Goal: Transaction & Acquisition: Purchase product/service

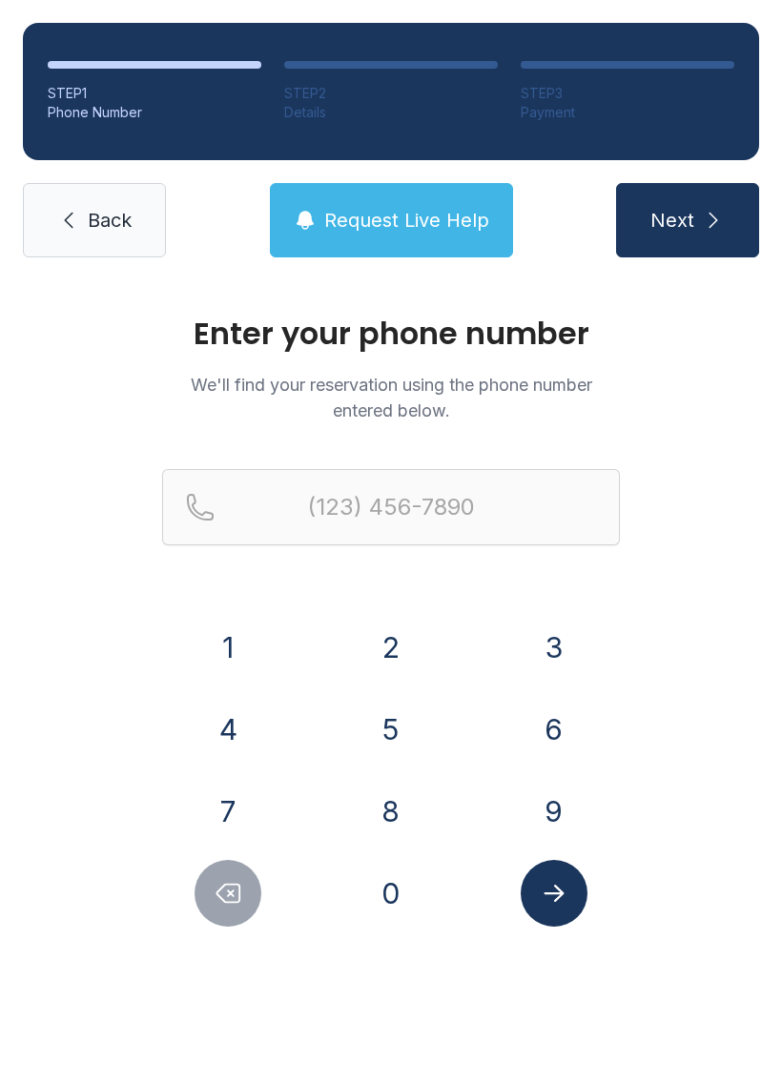
click at [400, 780] on button "8" at bounding box center [390, 811] width 67 height 67
click at [403, 632] on button "2" at bounding box center [390, 647] width 67 height 67
click at [404, 815] on button "8" at bounding box center [390, 811] width 67 height 67
click at [389, 734] on button "5" at bounding box center [390, 729] width 67 height 67
click at [235, 725] on button "4" at bounding box center [227, 729] width 67 height 67
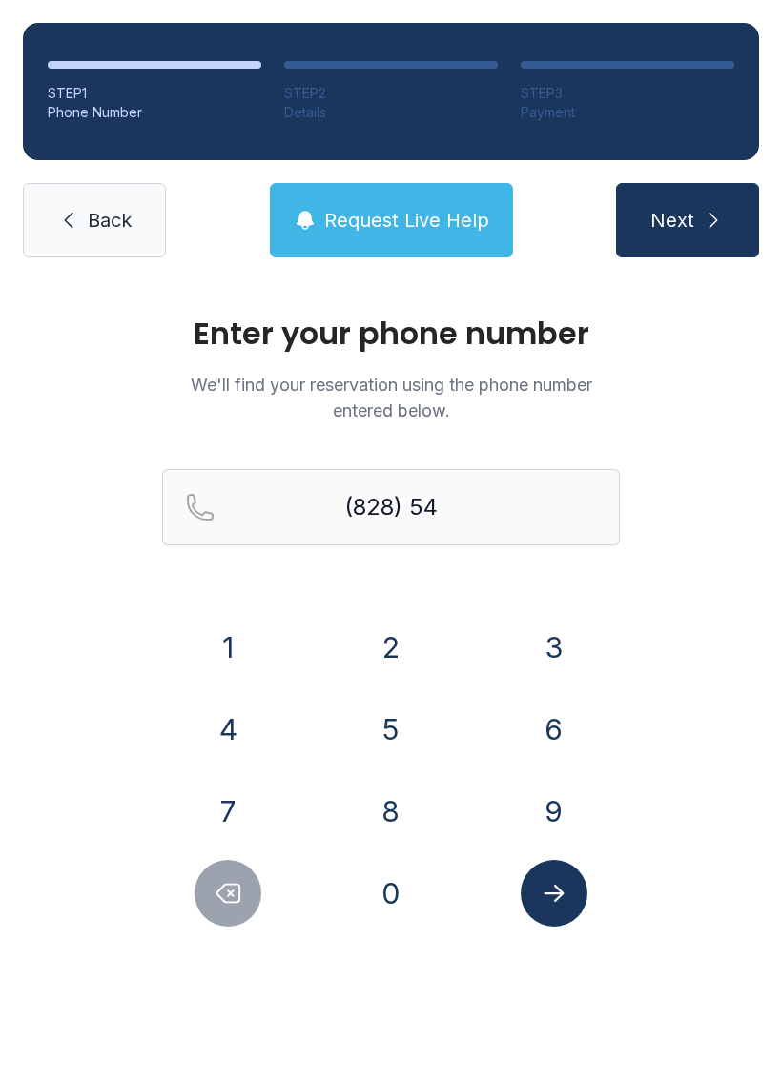
click at [542, 745] on button "6" at bounding box center [554, 729] width 67 height 67
click at [384, 872] on button "0" at bounding box center [390, 893] width 67 height 67
click at [383, 871] on button "0" at bounding box center [390, 893] width 67 height 67
click at [386, 808] on button "8" at bounding box center [390, 811] width 67 height 67
click at [385, 715] on button "5" at bounding box center [390, 729] width 67 height 67
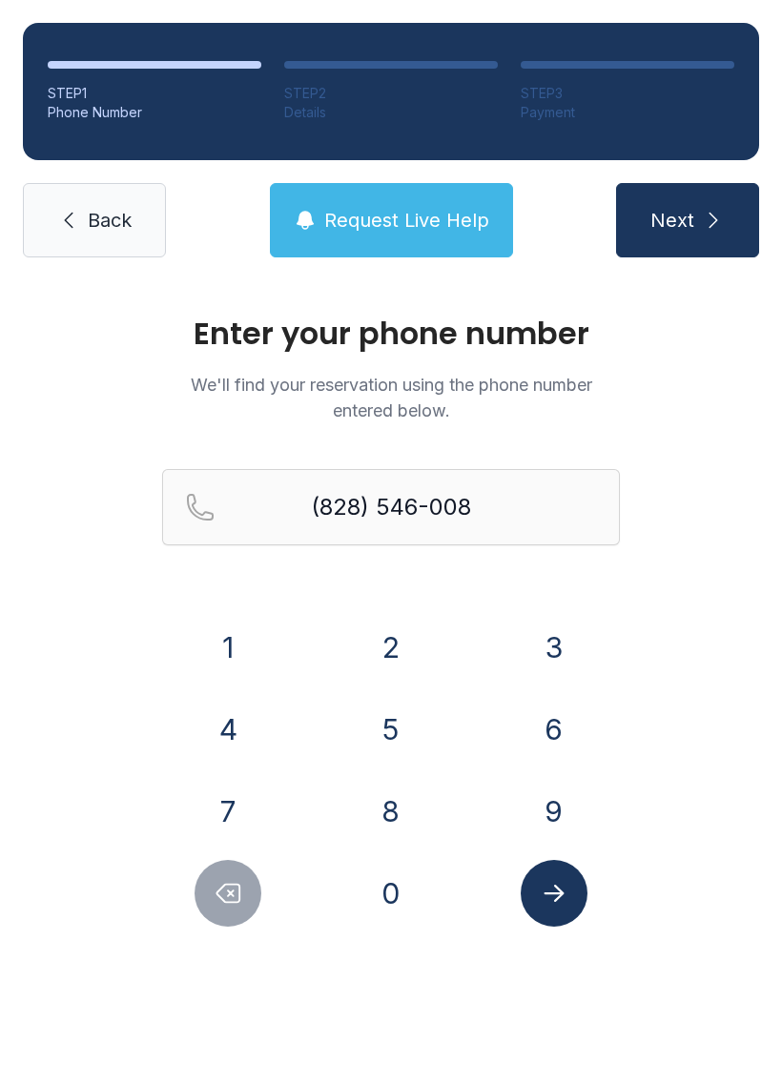
type input "[PHONE_NUMBER]"
click at [547, 906] on icon "Submit lookup form" at bounding box center [554, 893] width 29 height 29
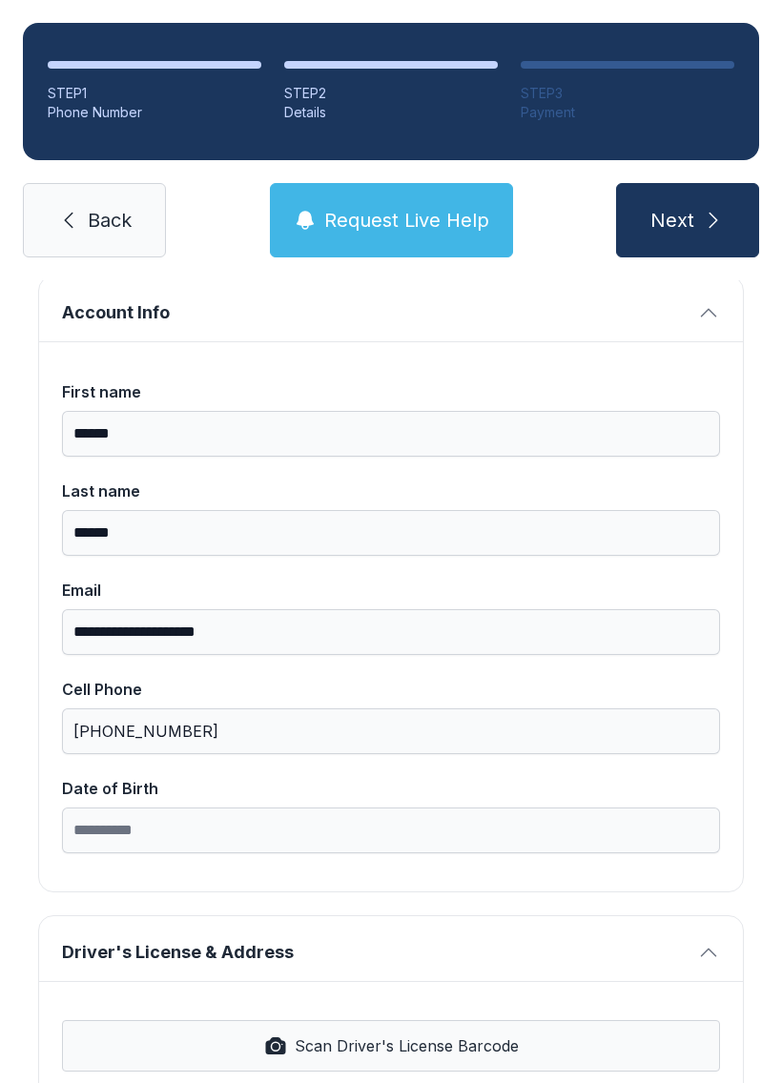
scroll to position [142, 0]
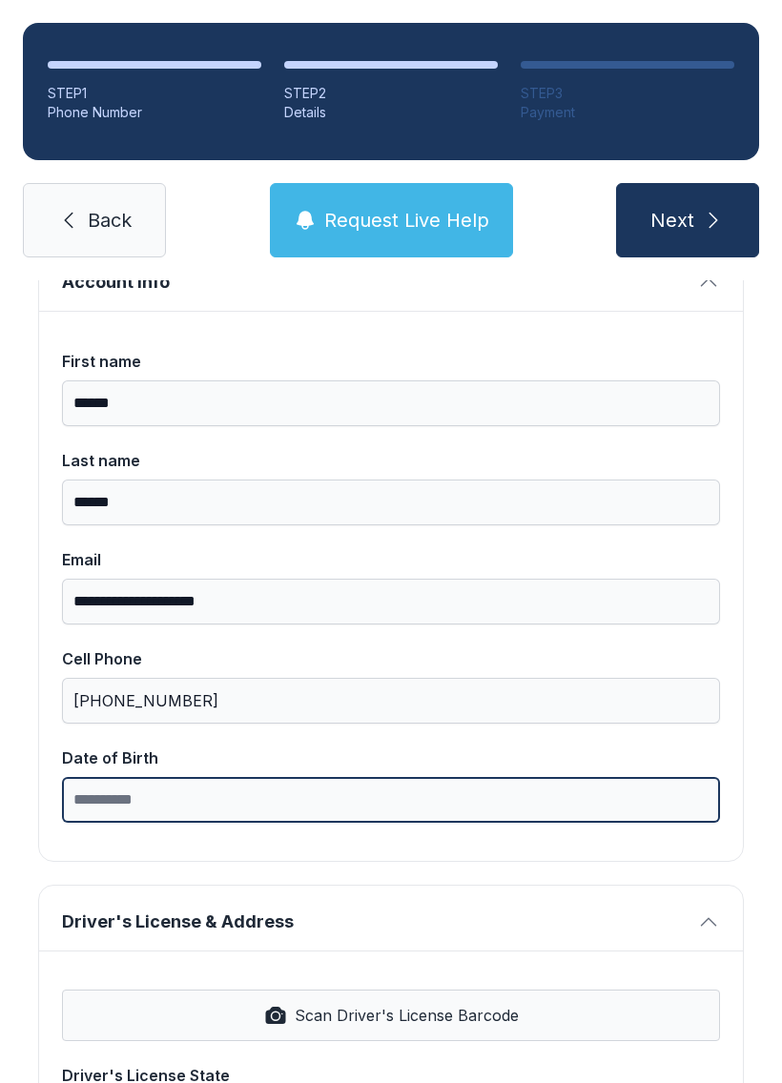
click at [309, 788] on input "Date of Birth" at bounding box center [391, 800] width 658 height 46
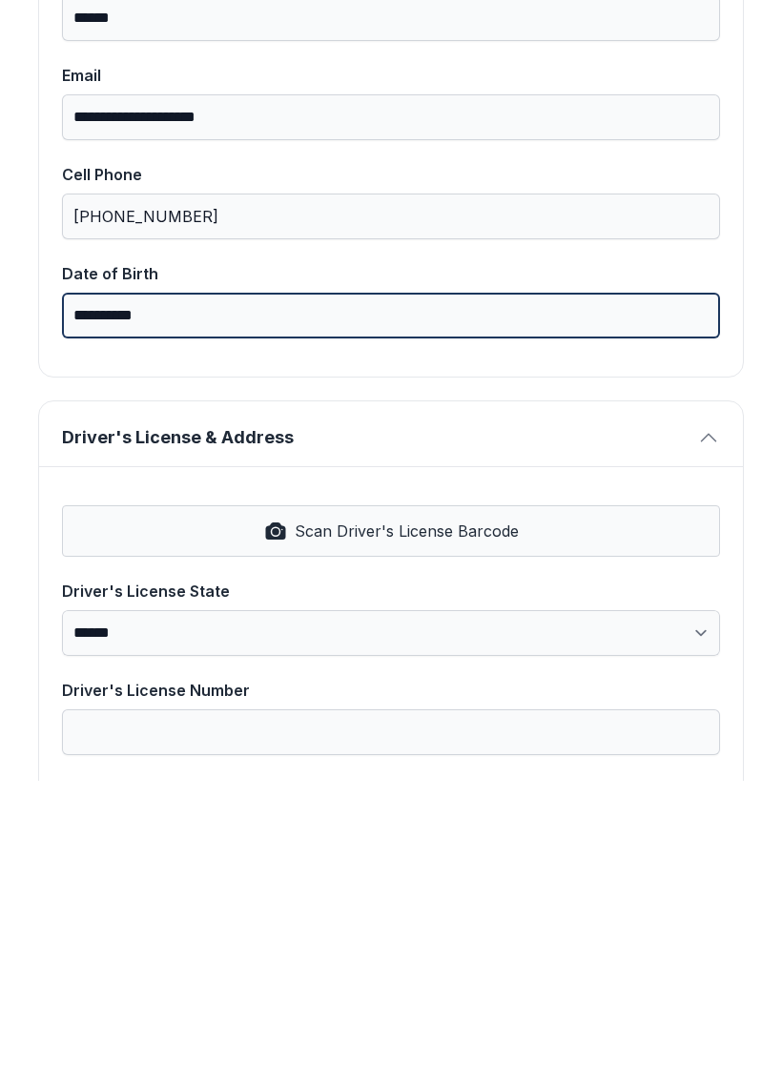
scroll to position [348, 0]
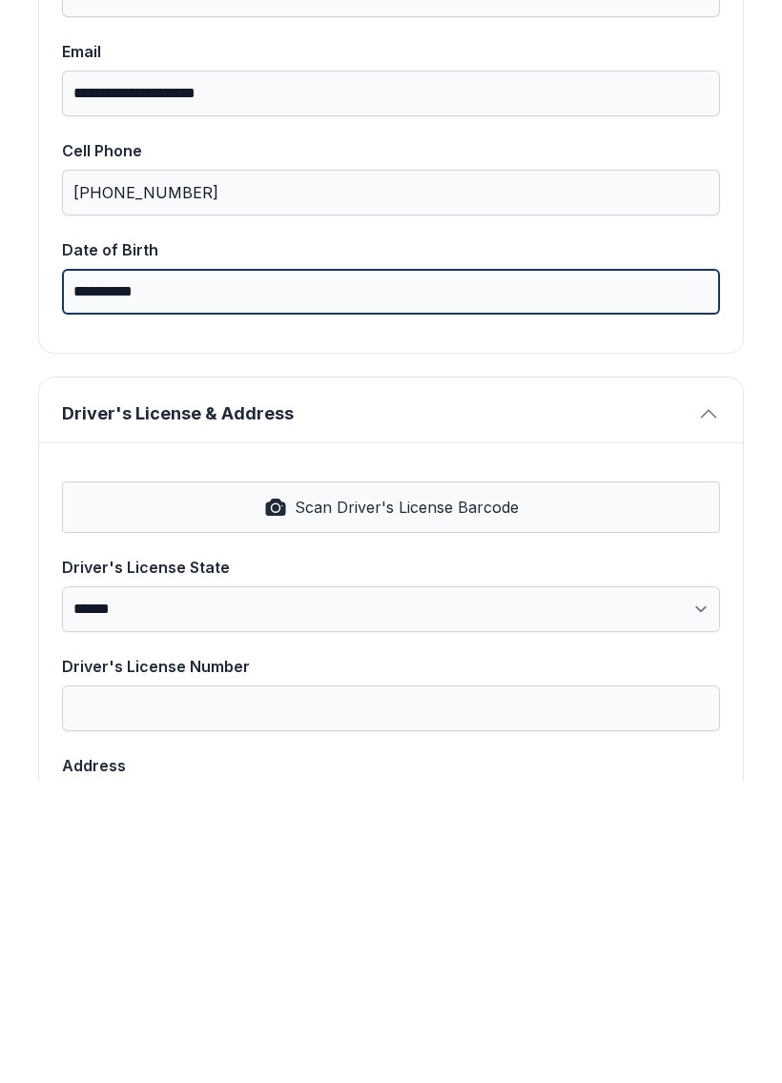
type input "**********"
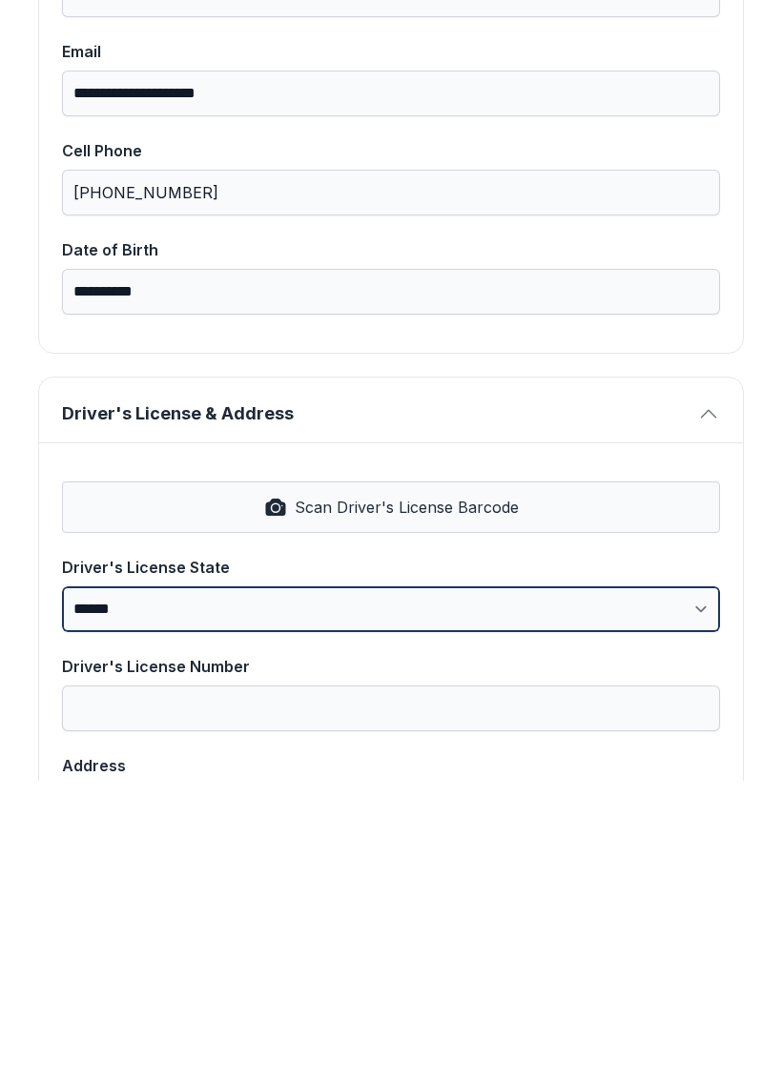
click at [518, 888] on select "**********" at bounding box center [391, 911] width 658 height 46
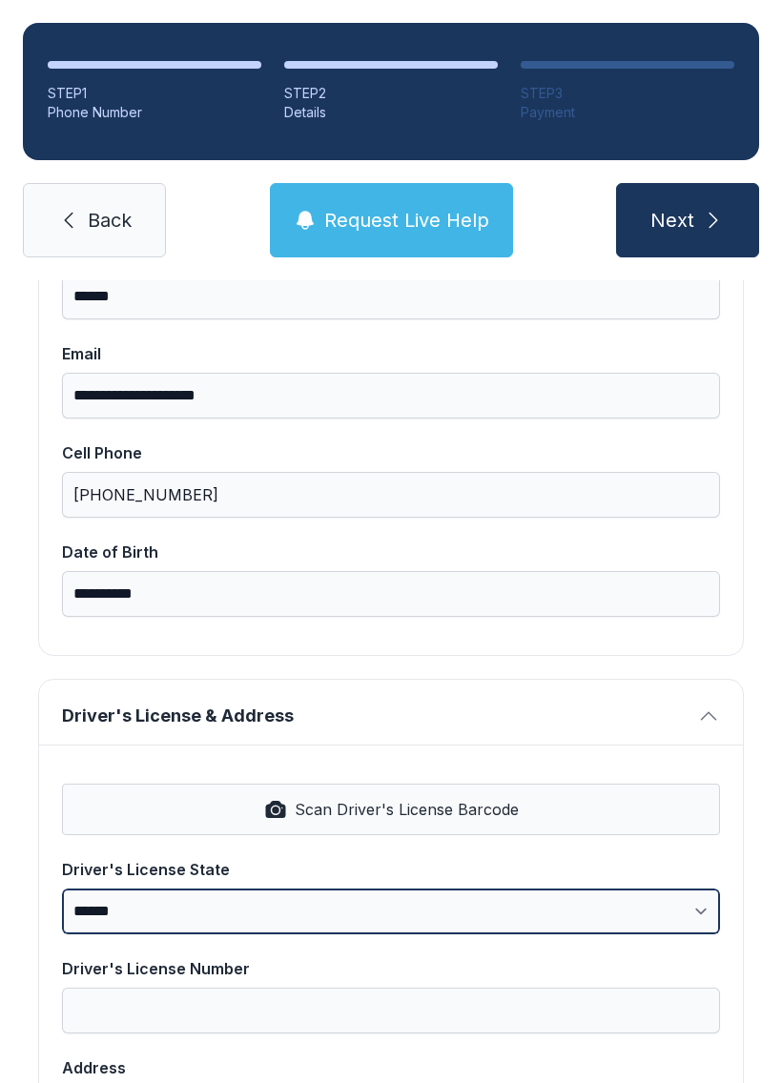
select select "**"
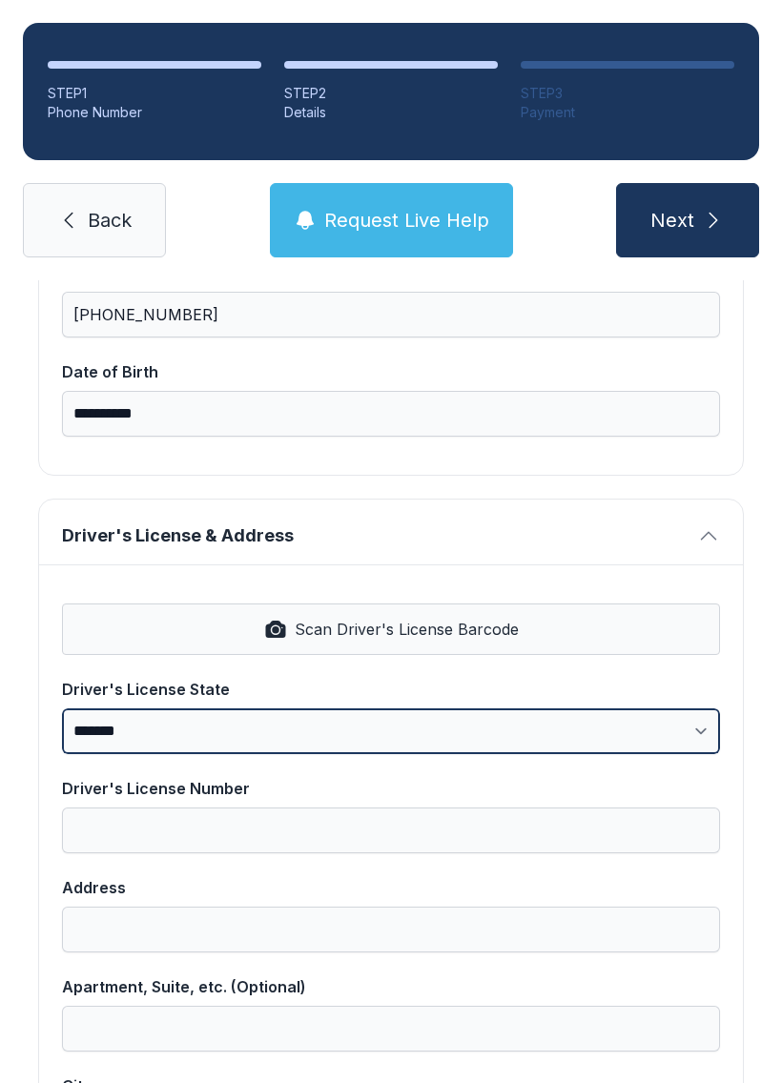
scroll to position [580, 0]
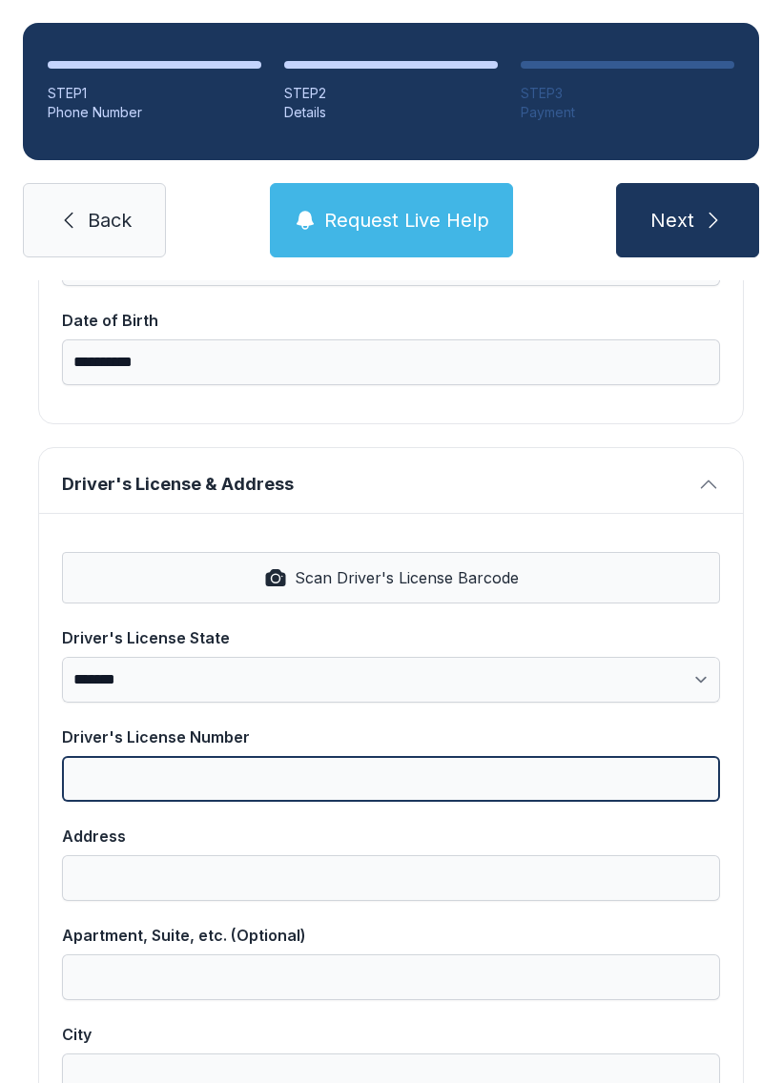
click at [368, 756] on input "Driver's License Number" at bounding box center [391, 779] width 658 height 46
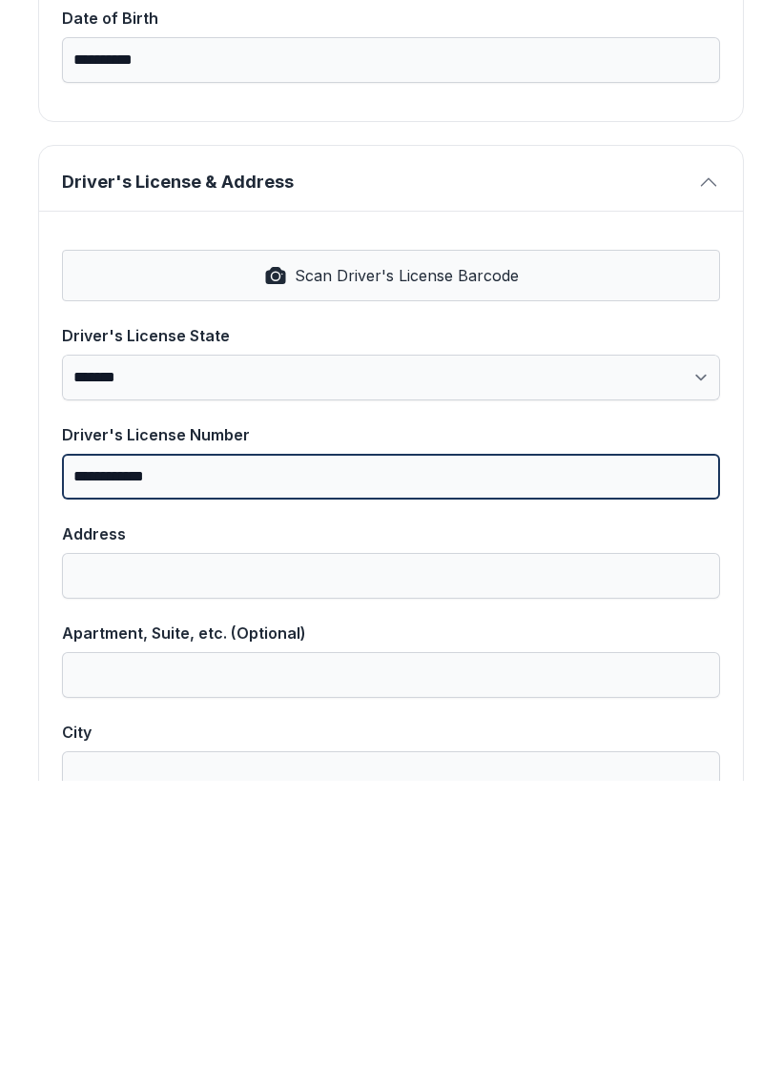
type input "**********"
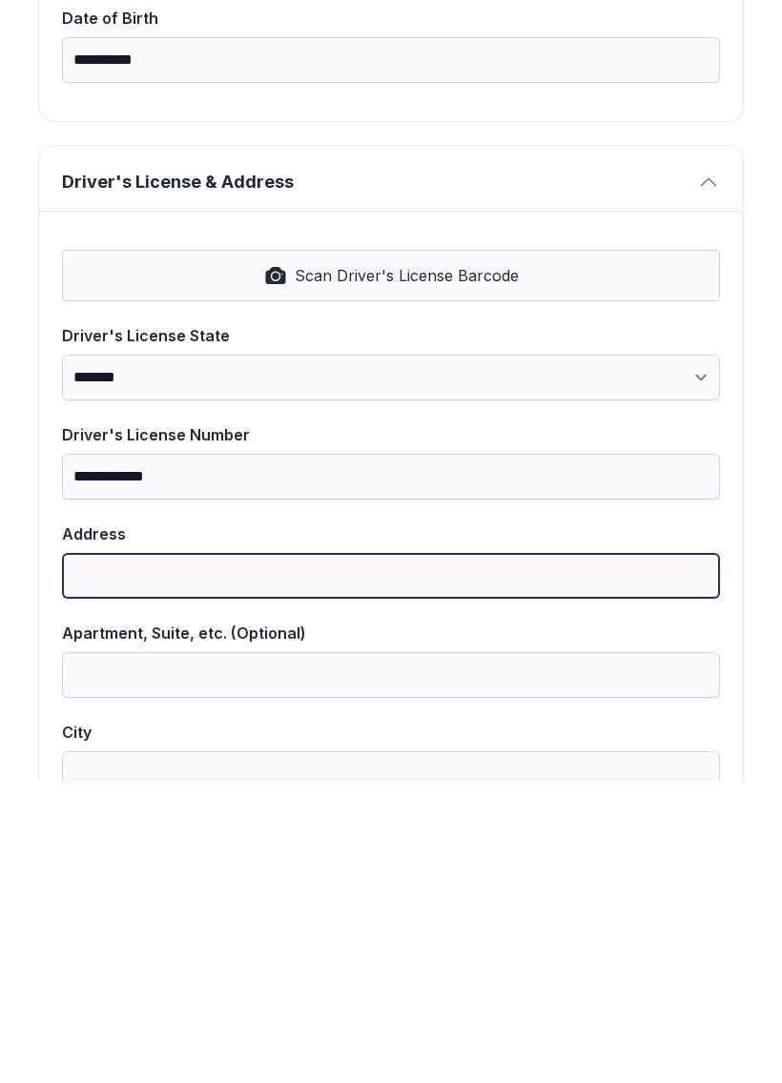
click at [293, 855] on input "Address" at bounding box center [391, 878] width 658 height 46
type input "**********"
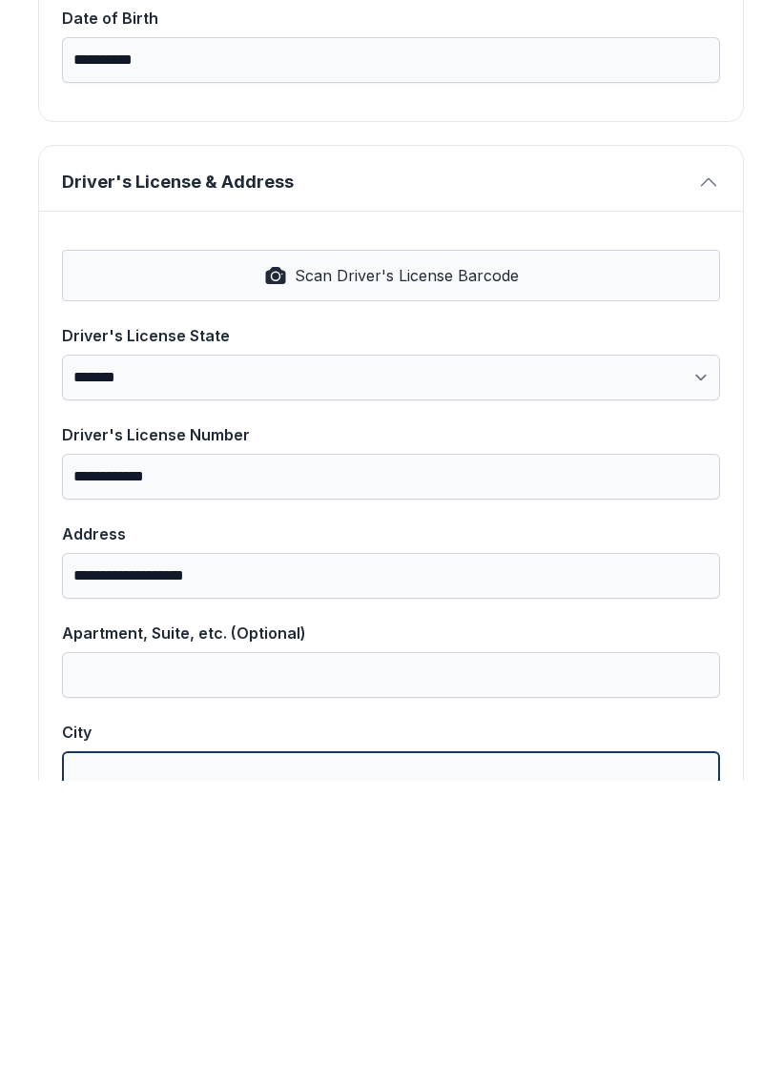
click at [255, 1053] on input "City" at bounding box center [391, 1076] width 658 height 46
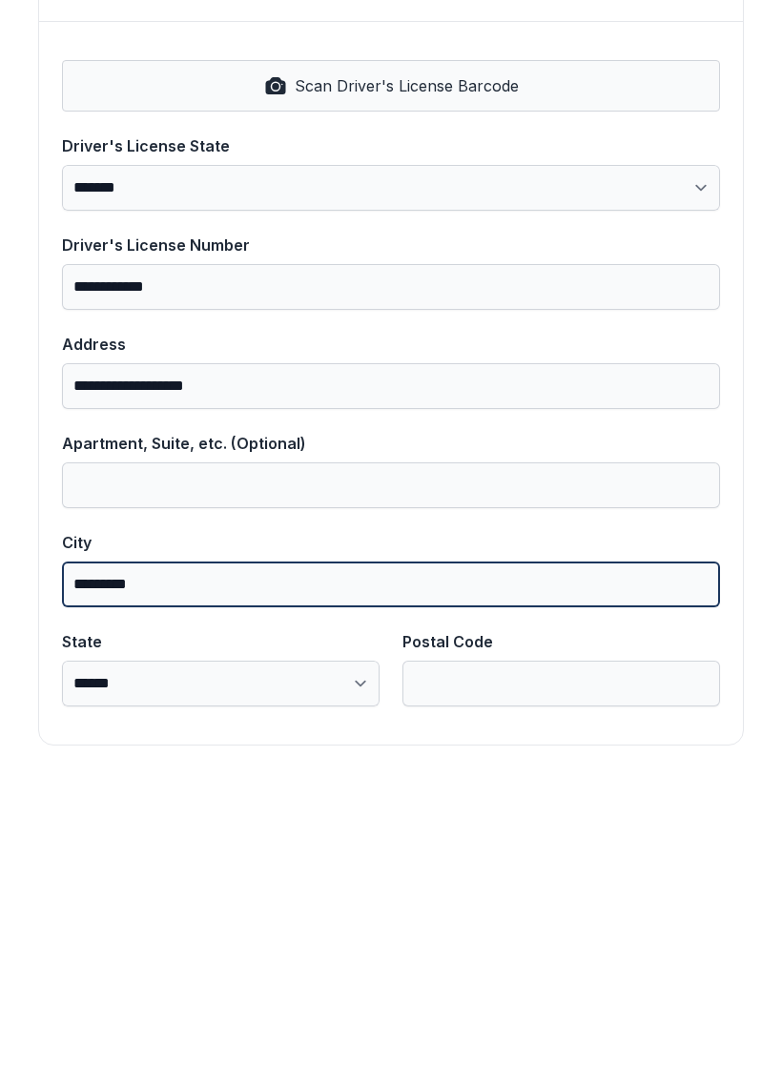
scroll to position [768, 0]
type input "*********"
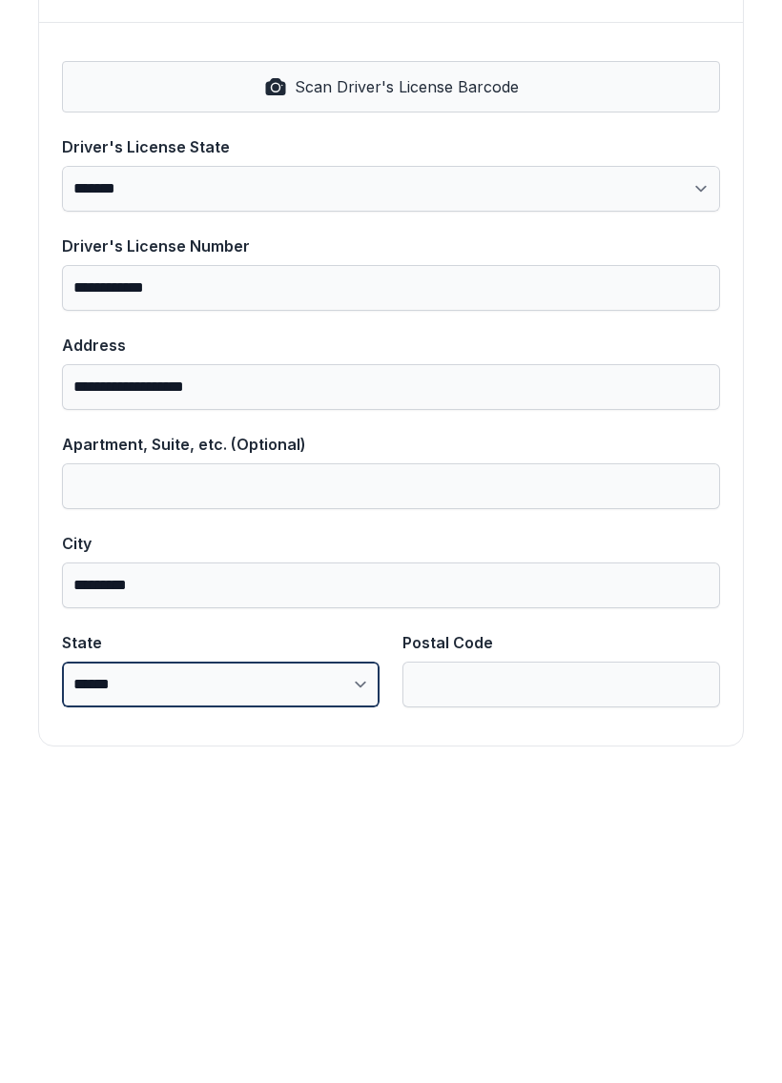
click at [337, 964] on select "**********" at bounding box center [220, 987] width 317 height 46
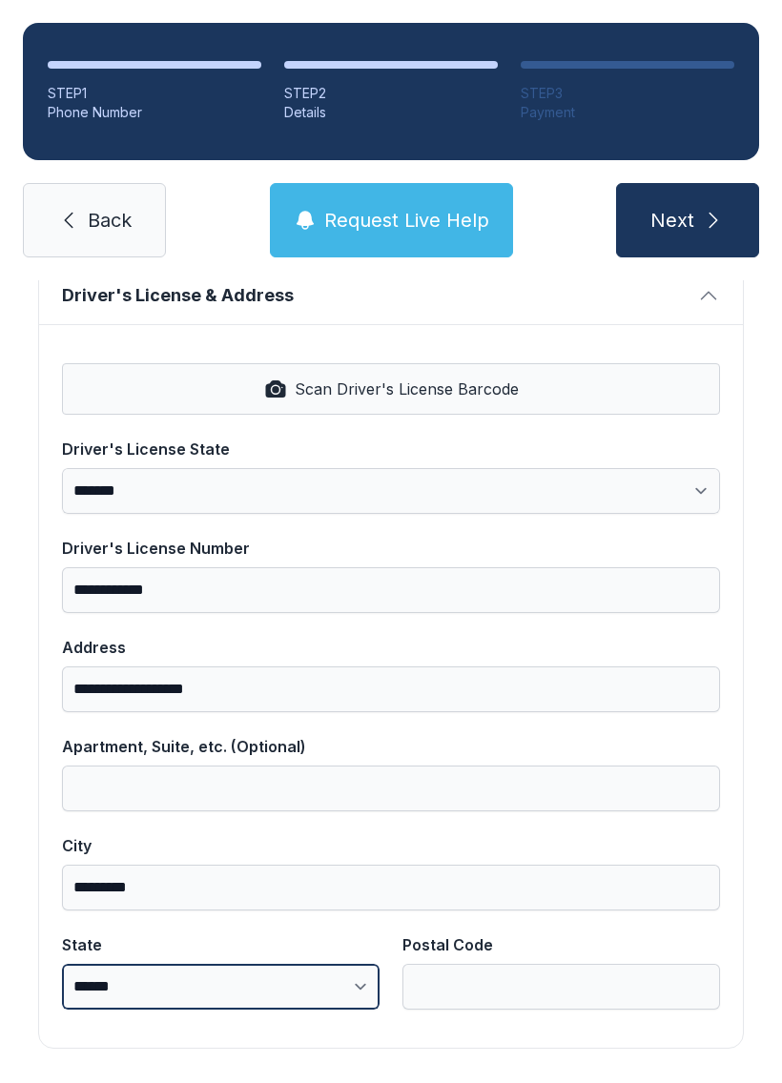
select select "**"
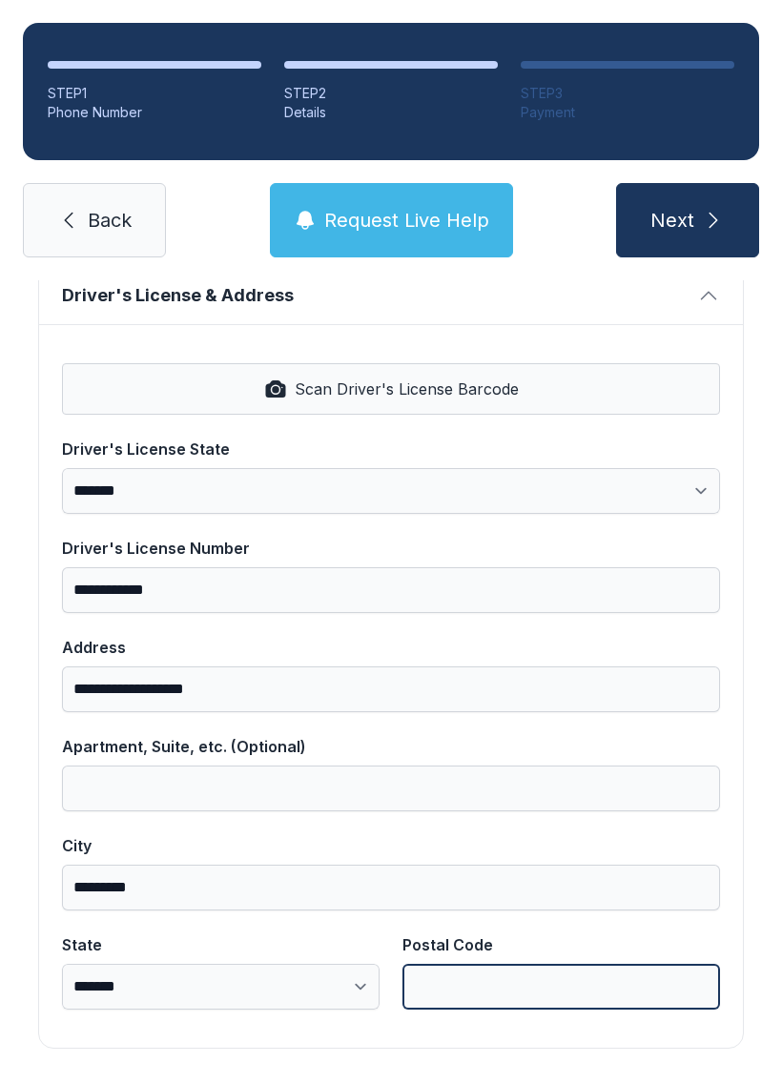
click at [623, 964] on input "Postal Code" at bounding box center [560, 987] width 317 height 46
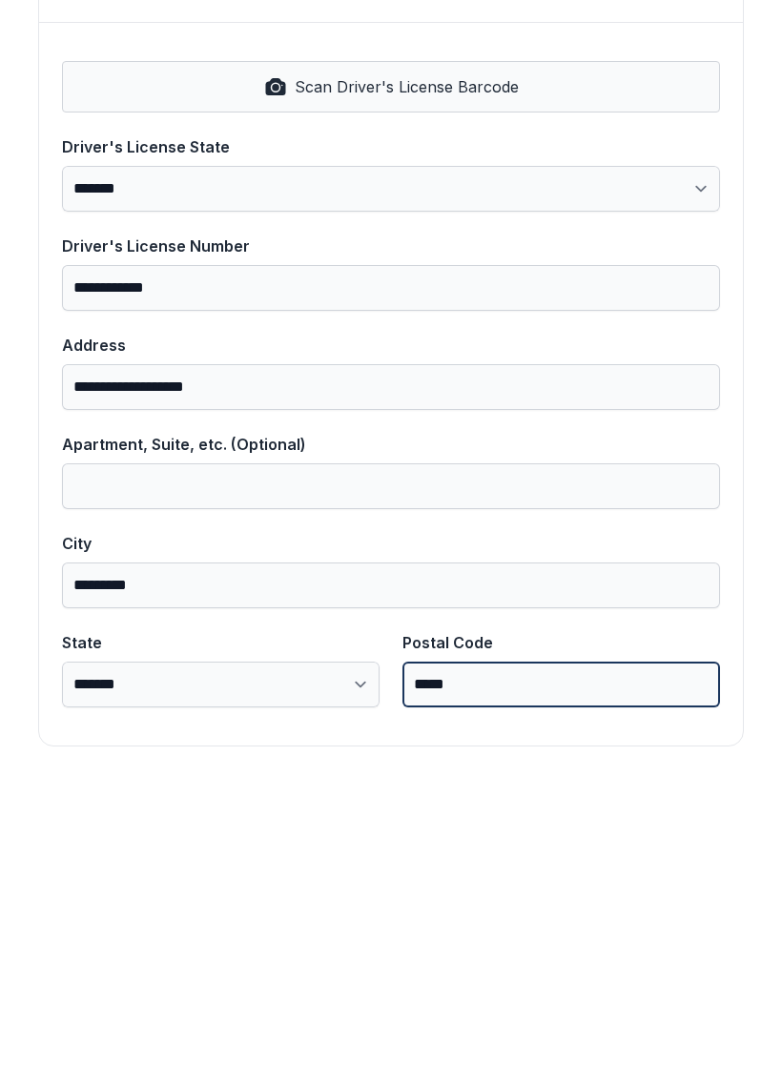
type input "*****"
click at [686, 183] on button "Next" at bounding box center [687, 220] width 143 height 74
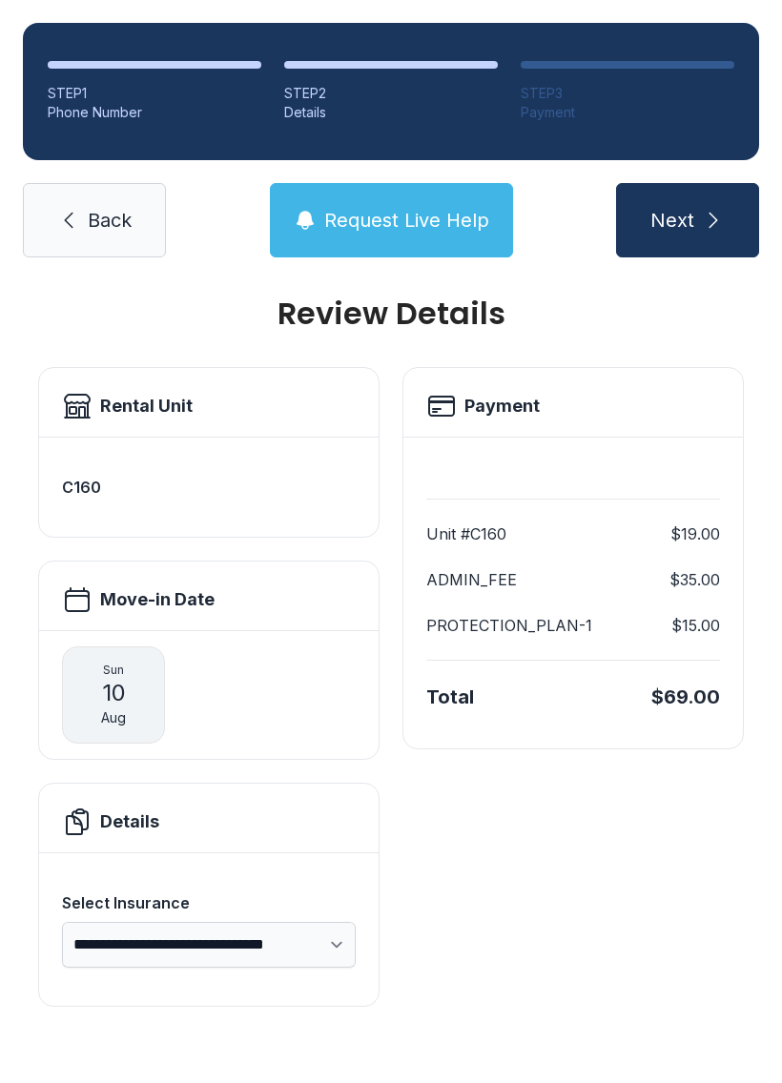
scroll to position [0, 0]
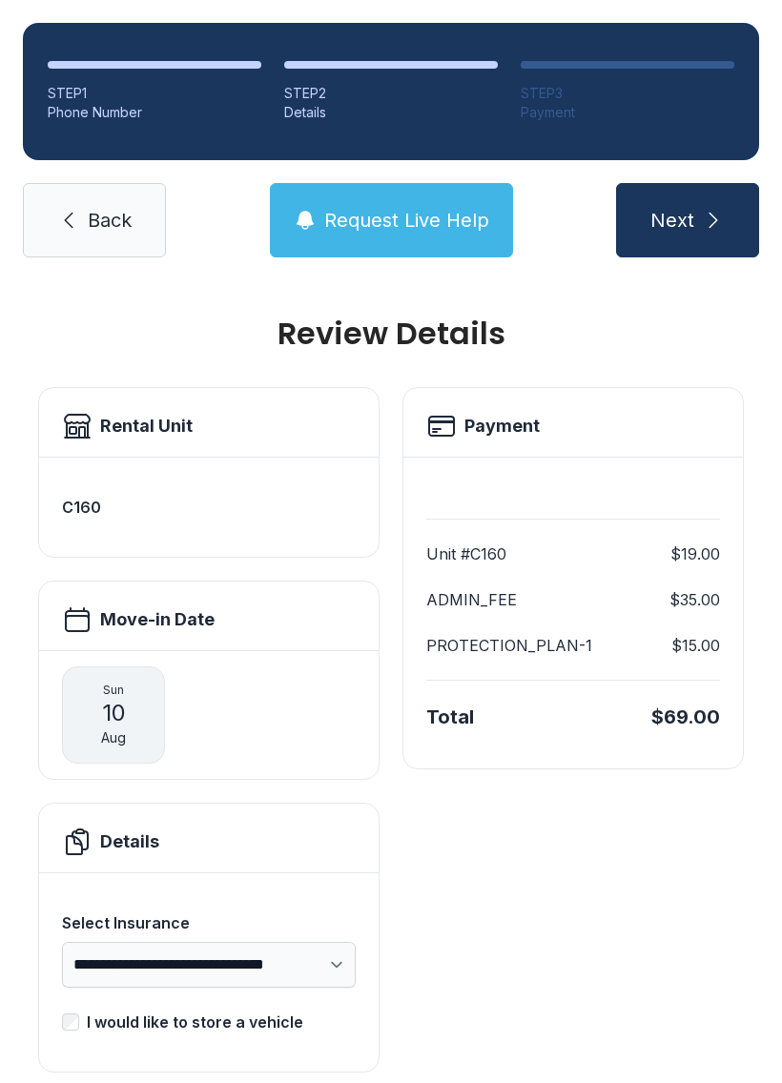
click at [717, 209] on icon "submit" at bounding box center [713, 220] width 23 height 23
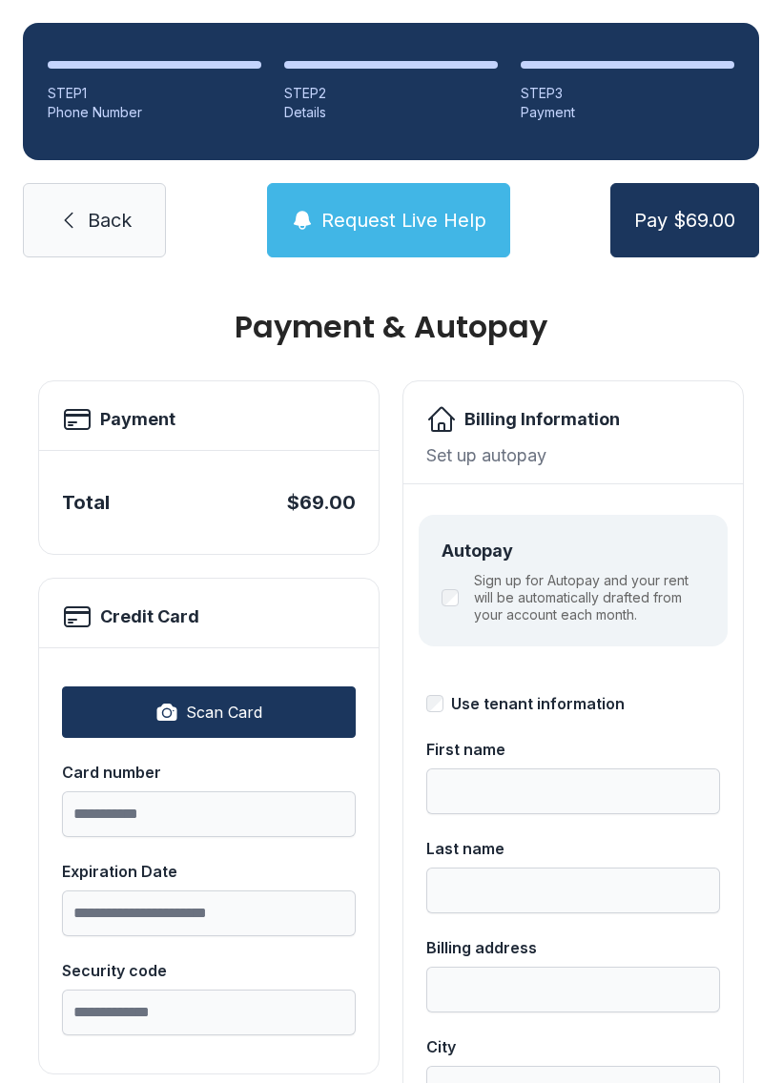
scroll to position [9, 0]
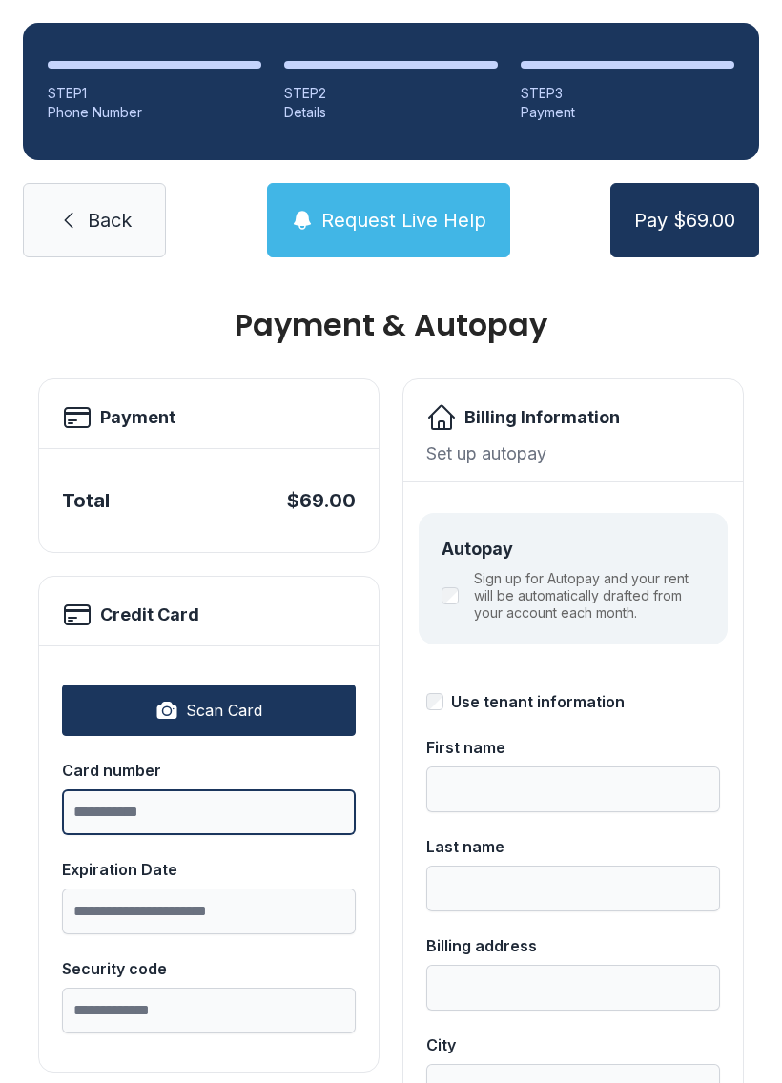
click at [243, 806] on input "Card number" at bounding box center [209, 812] width 294 height 46
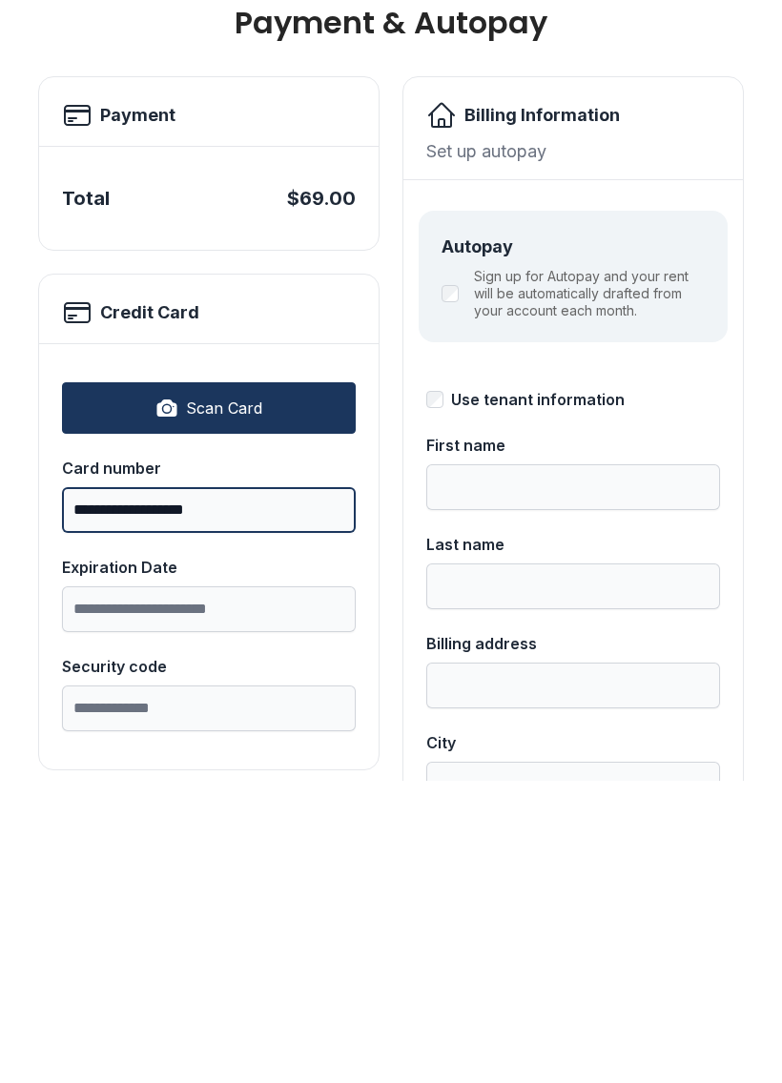
type input "**********"
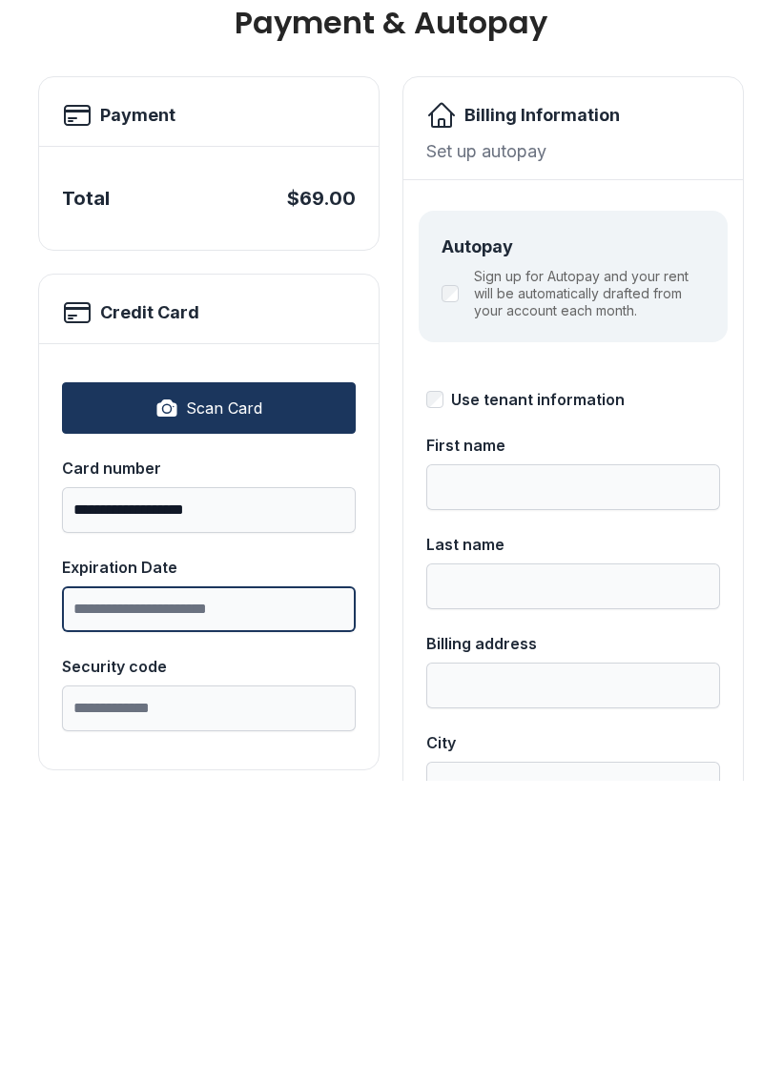
click at [255, 888] on input "Expiration Date" at bounding box center [209, 911] width 294 height 46
type input "*****"
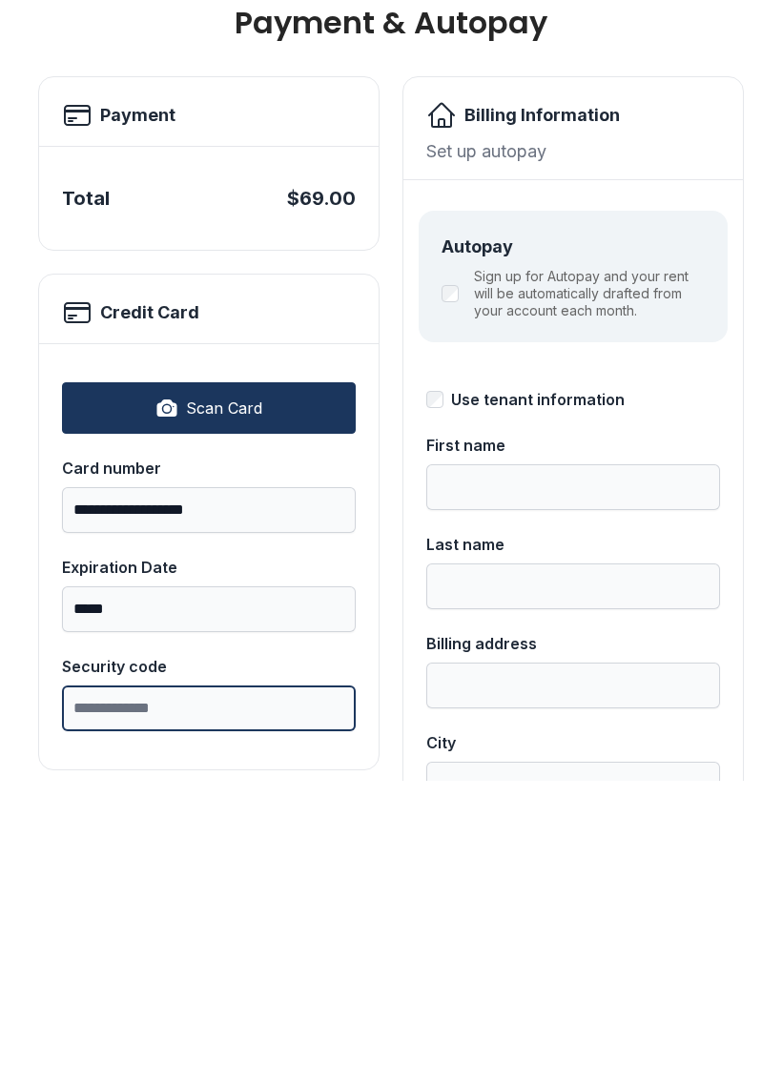
click at [253, 988] on input "Security code" at bounding box center [209, 1011] width 294 height 46
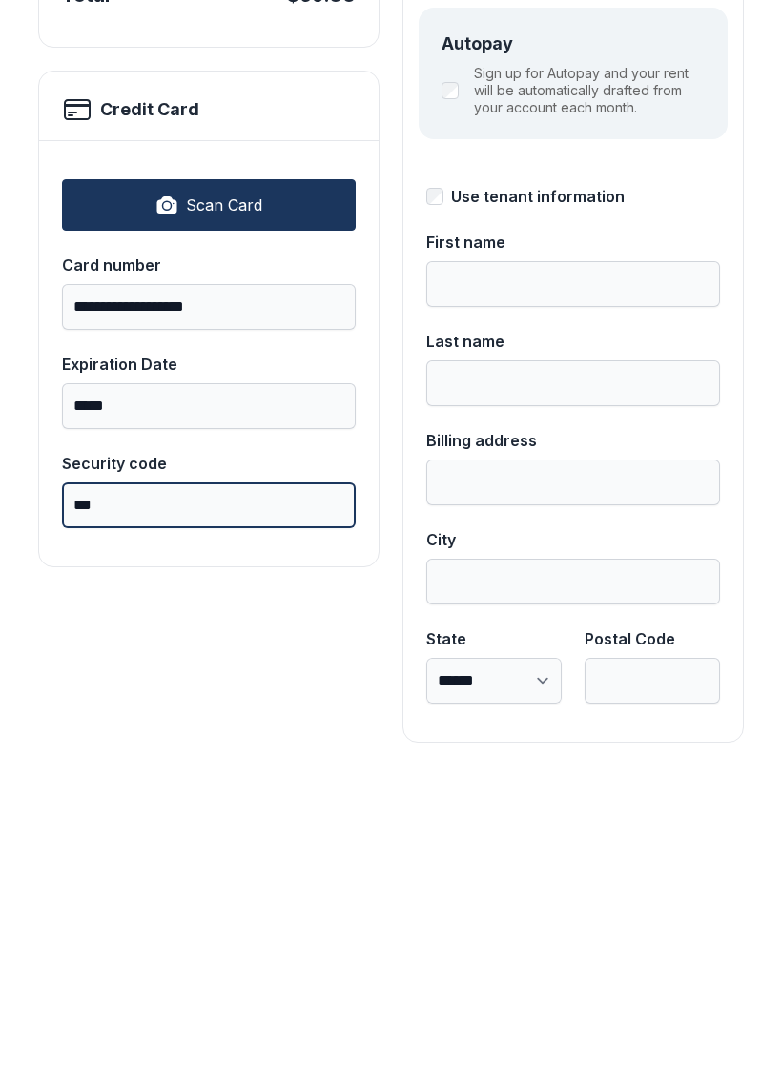
scroll to position [208, 0]
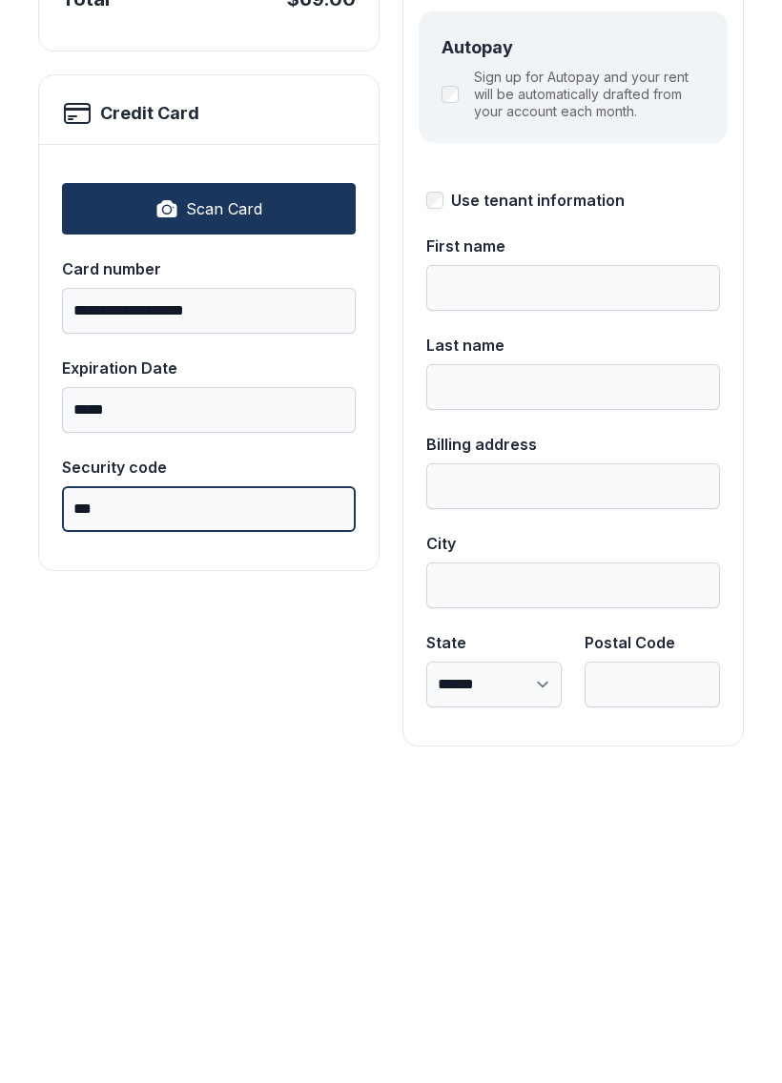
type input "***"
click at [683, 183] on button "Pay $69.00" at bounding box center [684, 220] width 149 height 74
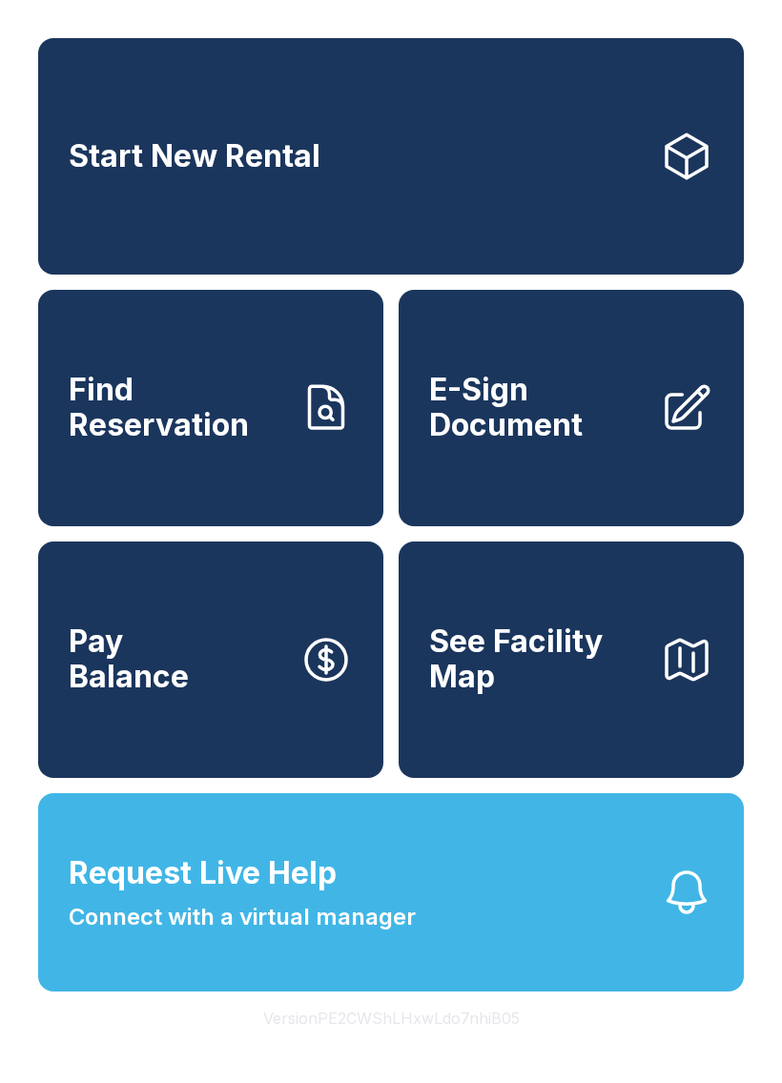
click at [214, 442] on span "Find Reservation" at bounding box center [176, 408] width 215 height 70
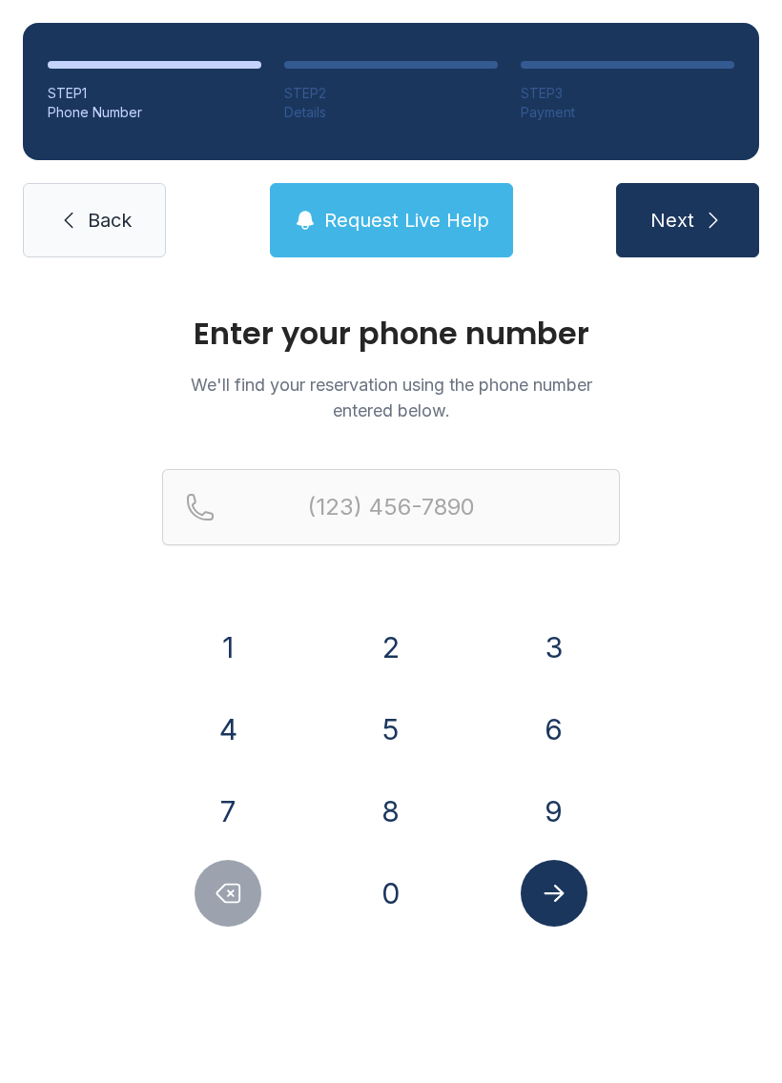
click at [106, 218] on span "Back" at bounding box center [110, 220] width 44 height 27
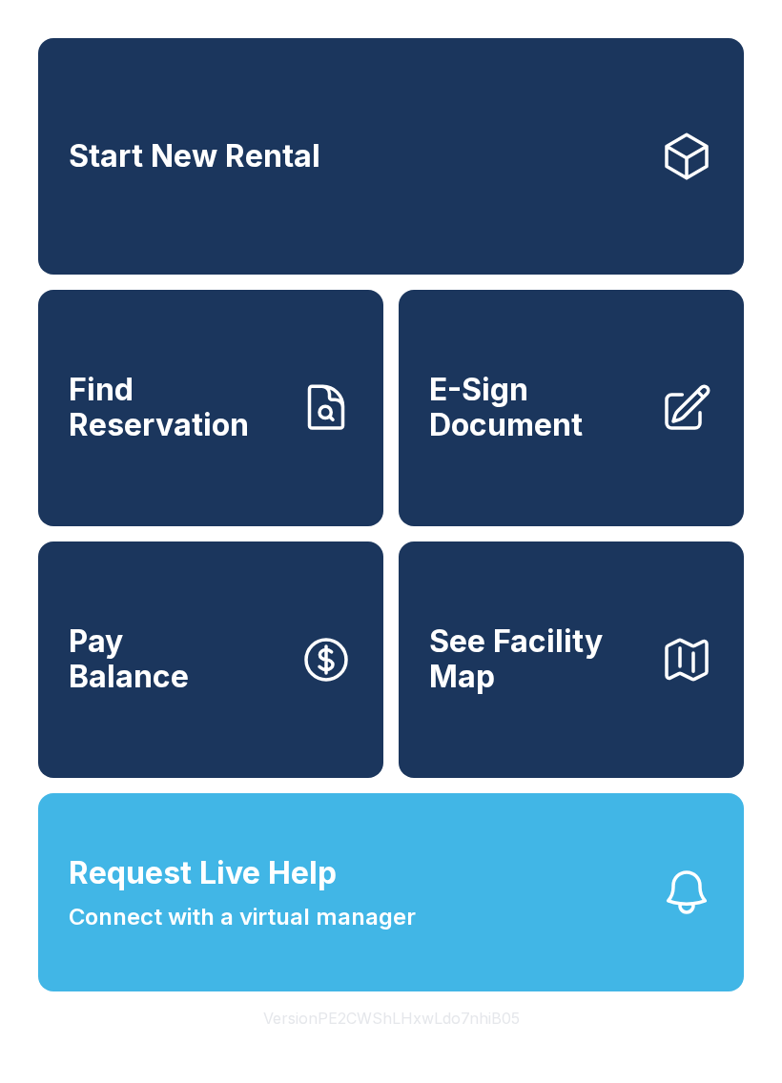
click at [565, 442] on span "E-Sign Document" at bounding box center [536, 408] width 215 height 70
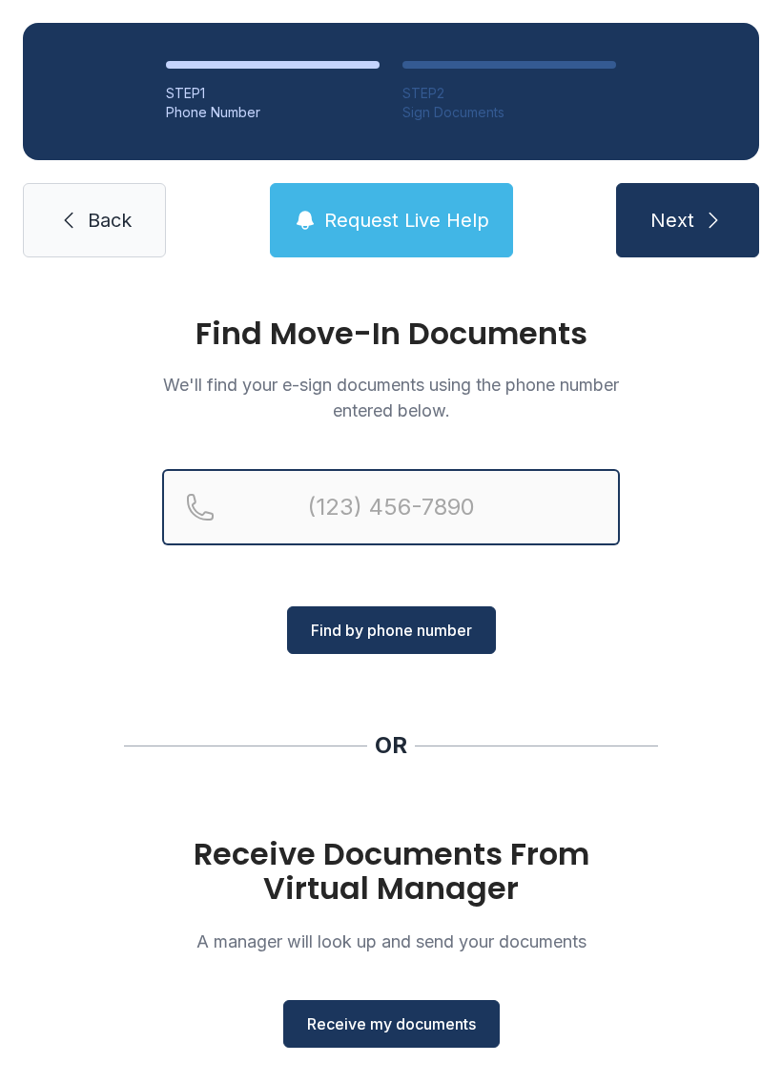
click at [502, 490] on input "Reservation phone number" at bounding box center [391, 507] width 458 height 76
type input "[PHONE_NUMBER]"
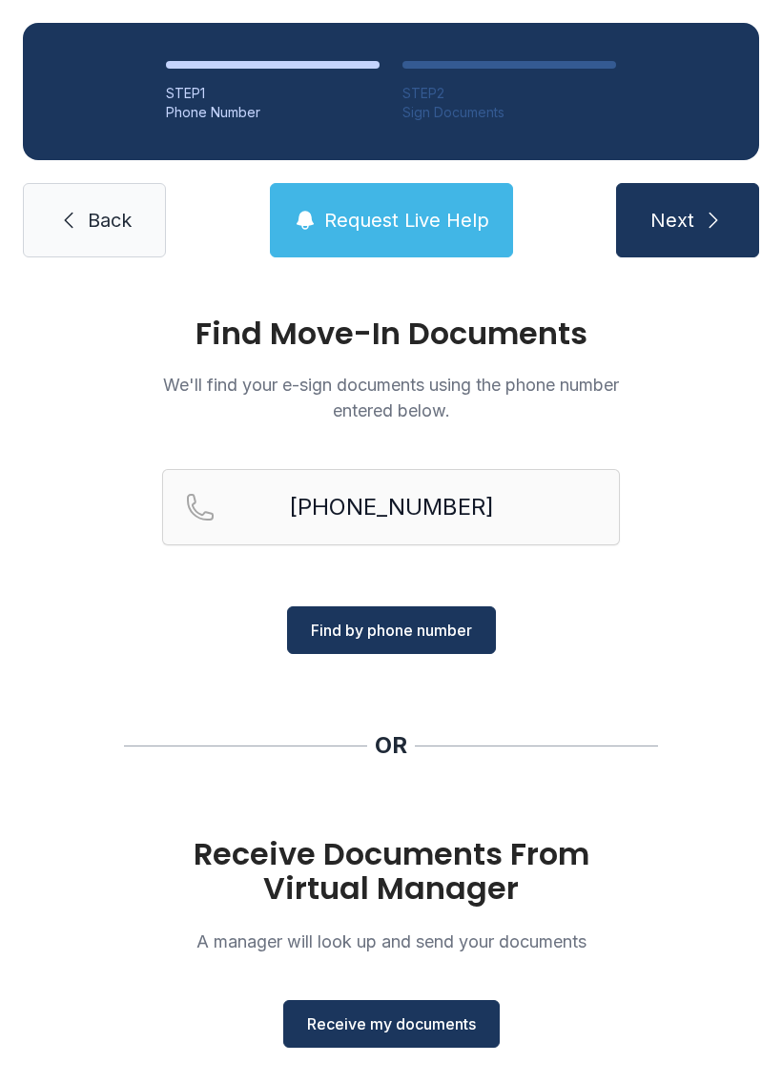
click at [450, 636] on span "Find by phone number" at bounding box center [391, 630] width 161 height 23
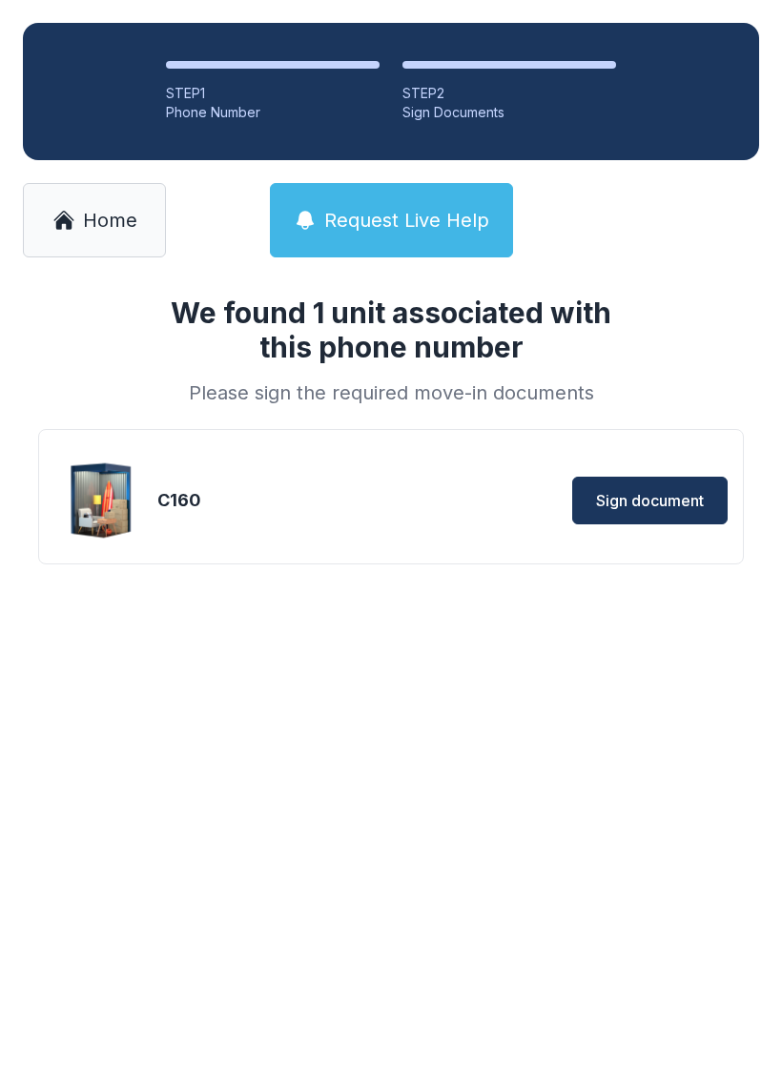
click at [653, 522] on button "Sign document" at bounding box center [649, 501] width 155 height 48
click at [110, 205] on link "Home" at bounding box center [94, 220] width 143 height 74
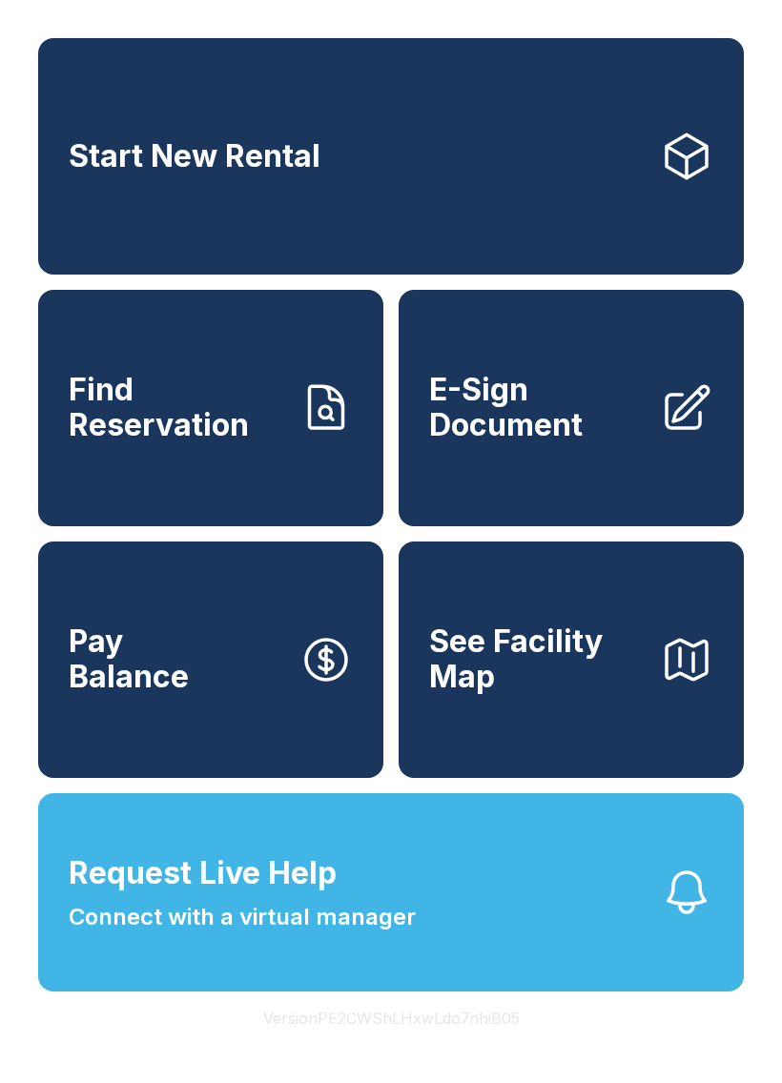
click at [411, 929] on span "Request Live Help Connect with a virtual manager" at bounding box center [242, 892] width 347 height 84
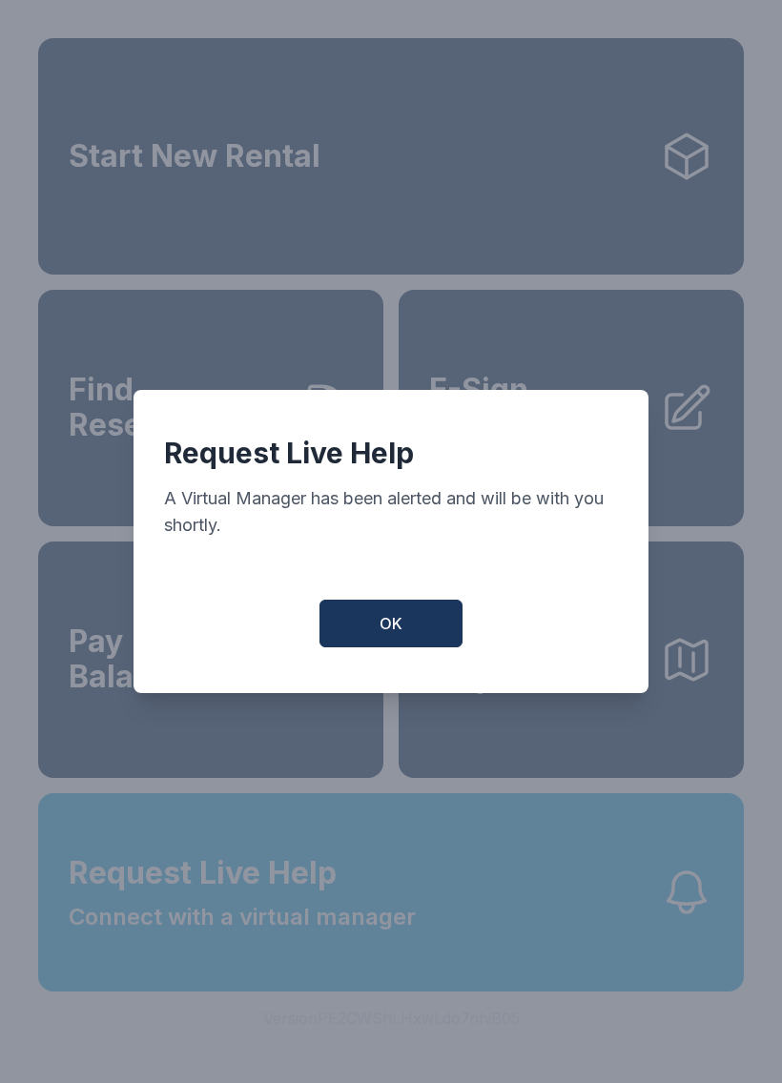
click at [385, 635] on span "OK" at bounding box center [390, 623] width 23 height 23
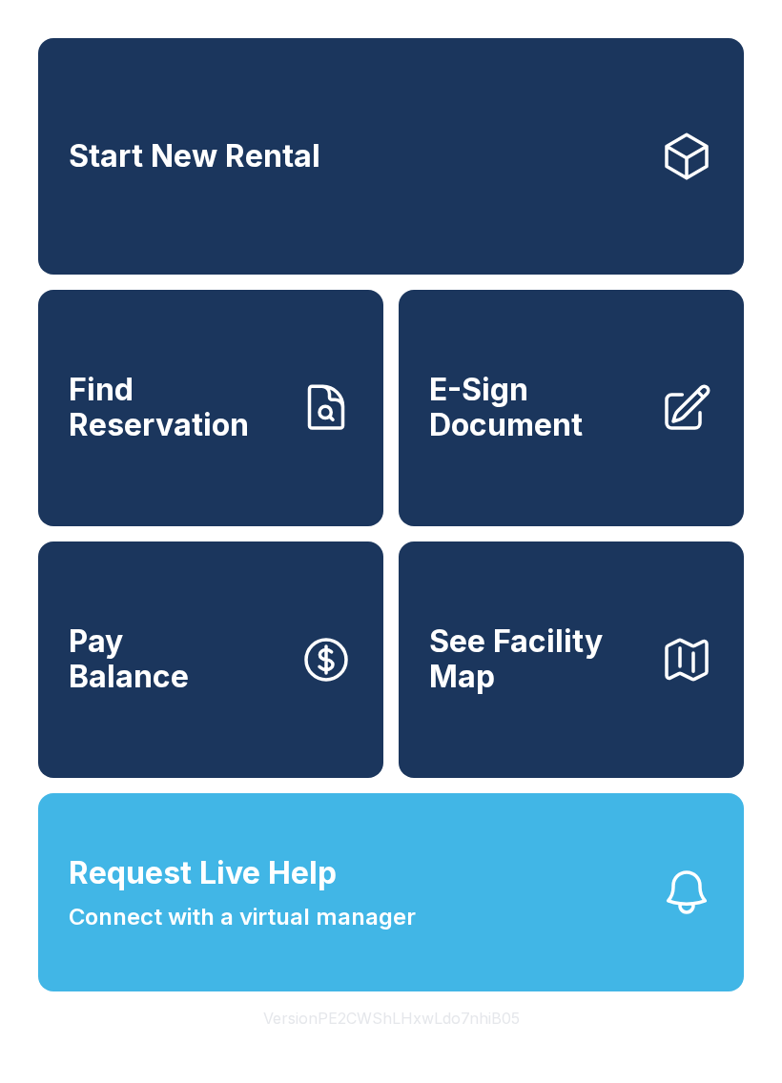
click at [578, 953] on button "Request Live Help Connect with a virtual manager" at bounding box center [390, 892] width 705 height 198
click at [678, 964] on div "Request Live Help A Virtual Manager has been alerted and will be with you short…" at bounding box center [391, 541] width 782 height 1083
click at [400, 934] on span "Connect with a virtual manager" at bounding box center [242, 917] width 347 height 34
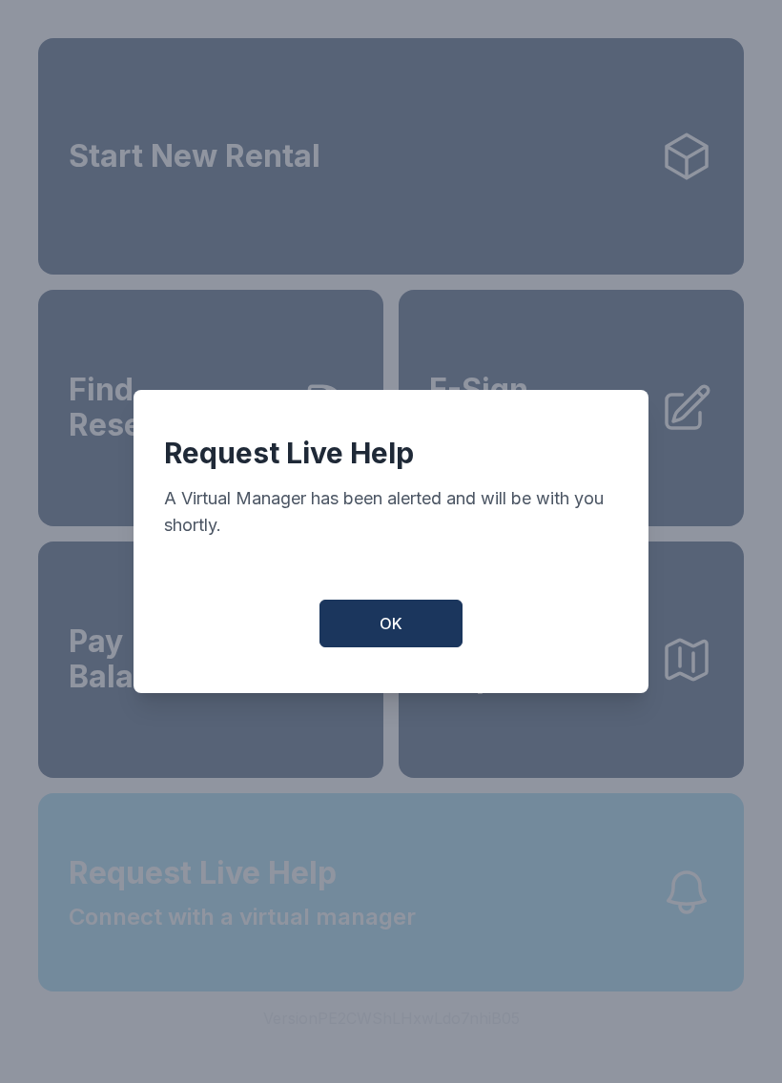
click at [401, 617] on button "OK" at bounding box center [390, 624] width 143 height 48
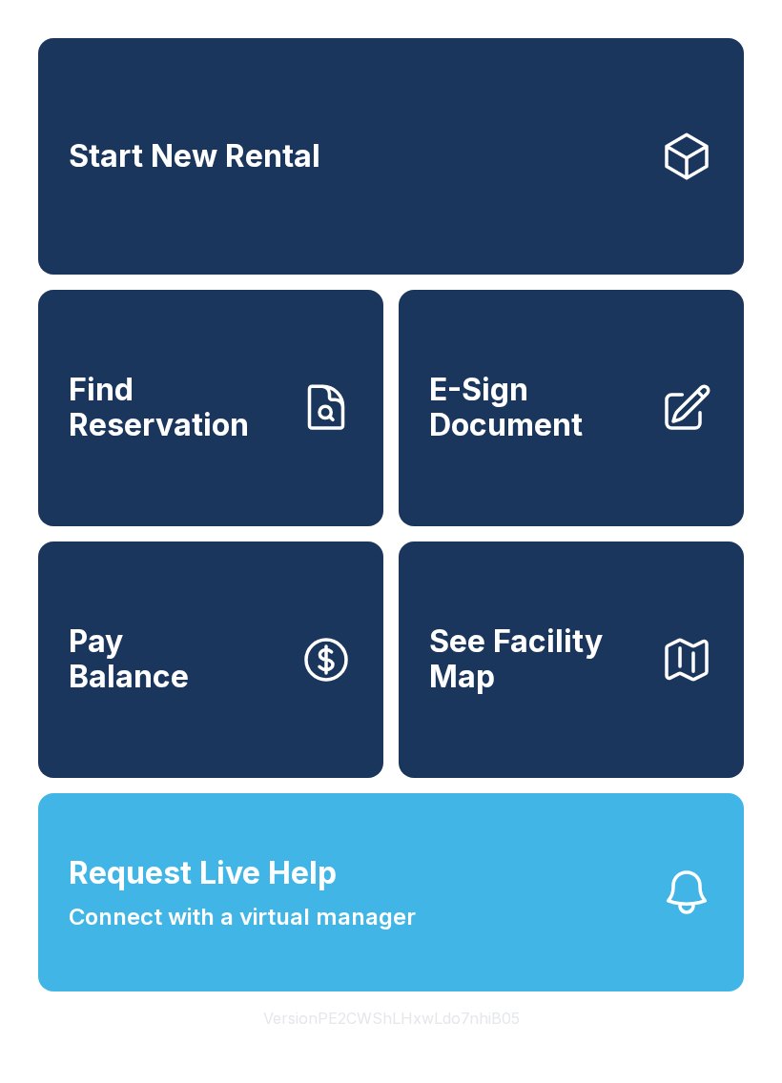
click at [153, 896] on span "Request Live Help" at bounding box center [203, 873] width 268 height 46
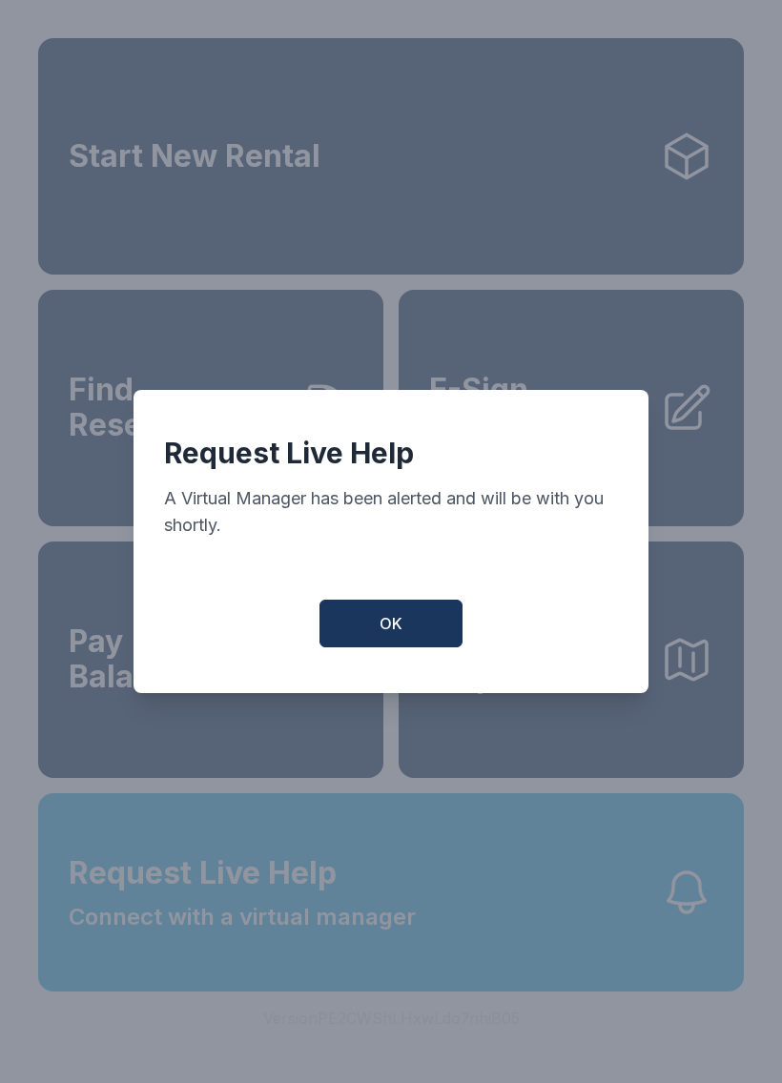
click at [389, 622] on span "OK" at bounding box center [390, 623] width 23 height 23
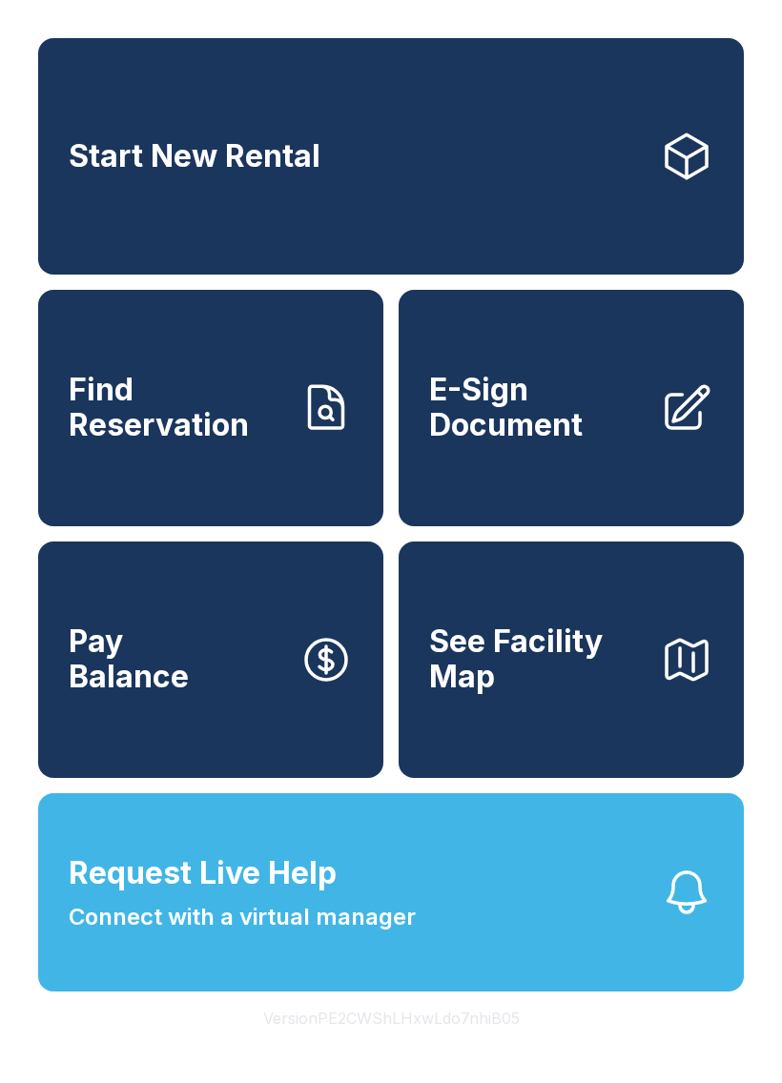
click at [388, 622] on div "Start New Rental Find Reservation E-Sign Document Pay Balance See Facility Map" at bounding box center [390, 408] width 705 height 740
click at [271, 934] on span "Connect with a virtual manager" at bounding box center [242, 917] width 347 height 34
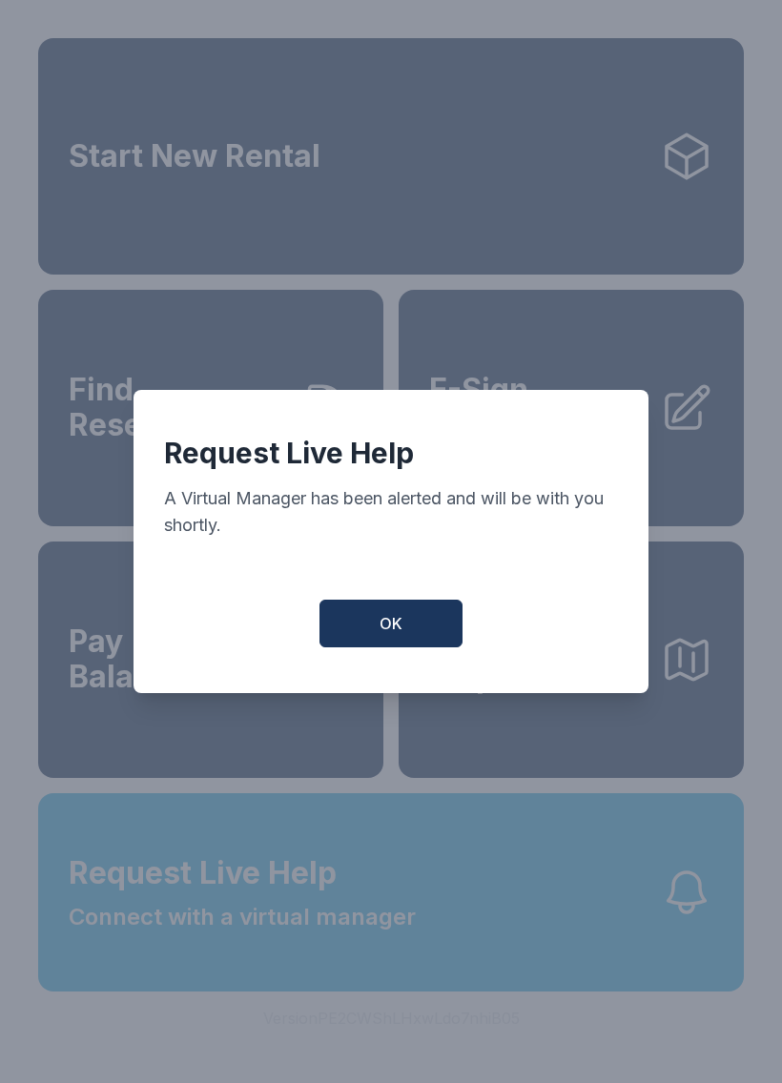
click at [373, 647] on button "OK" at bounding box center [390, 624] width 143 height 48
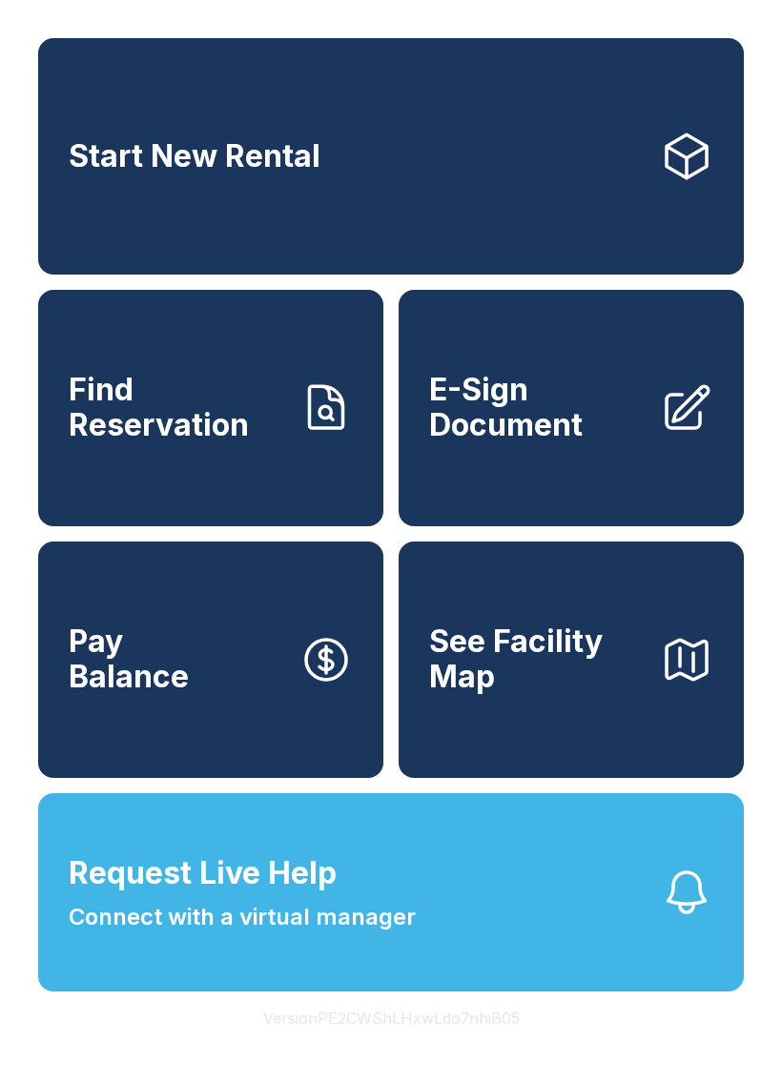
click at [291, 896] on span "Request Live Help" at bounding box center [203, 873] width 268 height 46
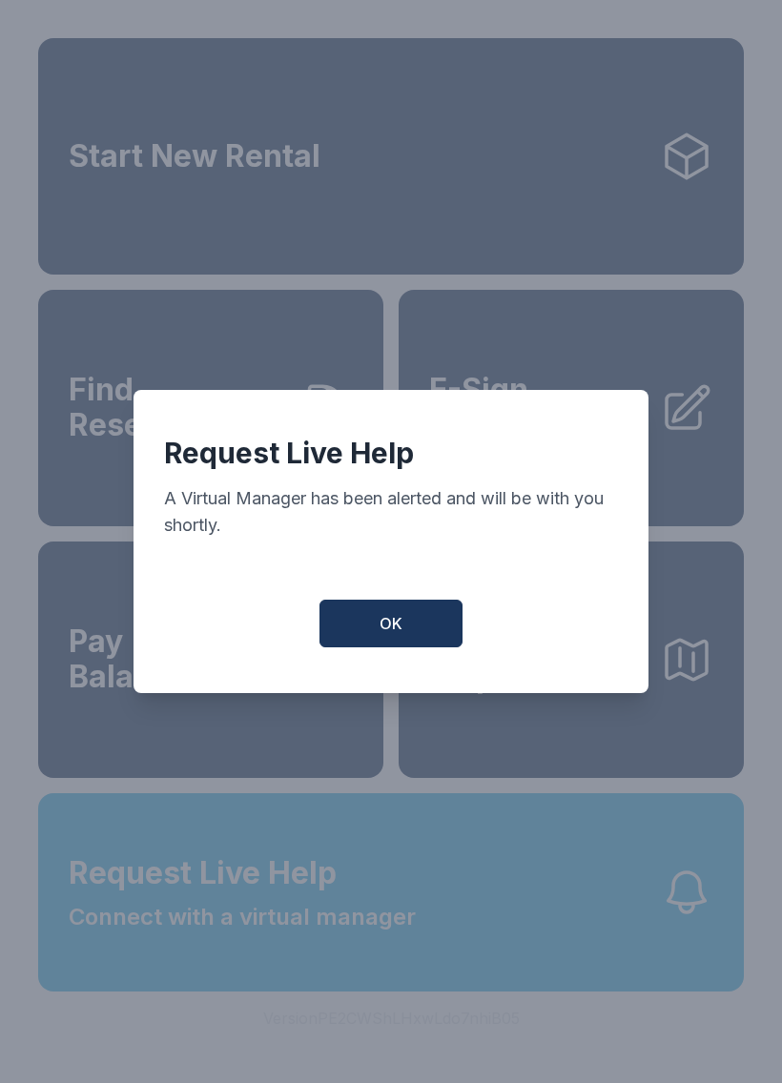
click at [382, 635] on span "OK" at bounding box center [390, 623] width 23 height 23
